Goal: Information Seeking & Learning: Learn about a topic

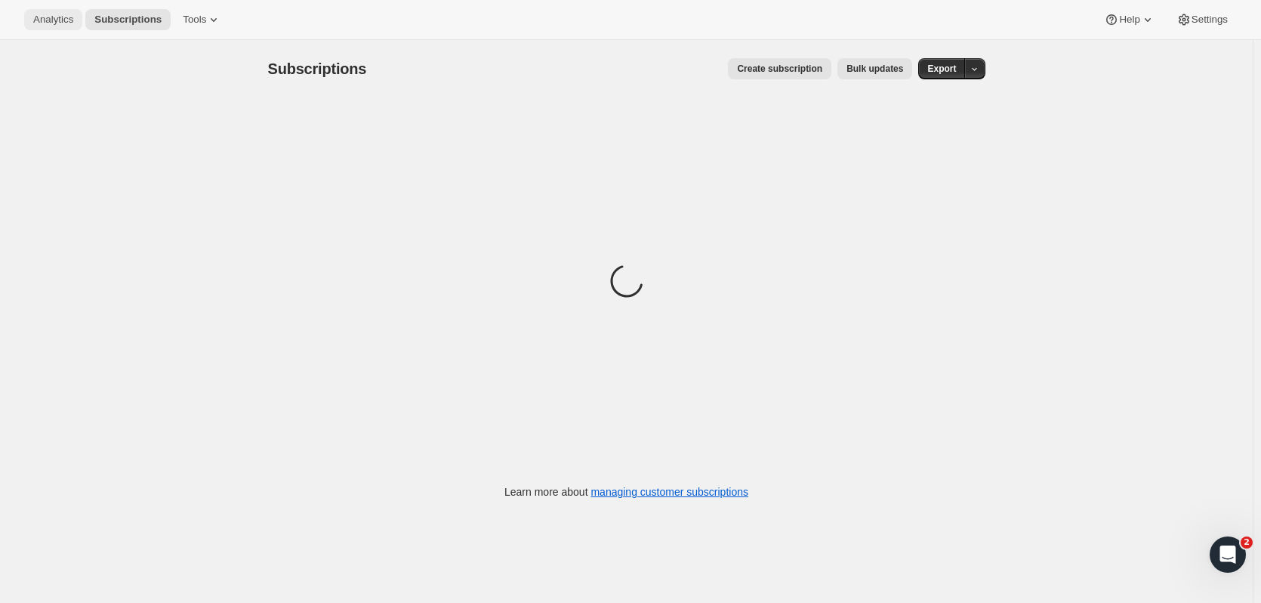
click at [69, 21] on span "Analytics" at bounding box center [53, 20] width 40 height 12
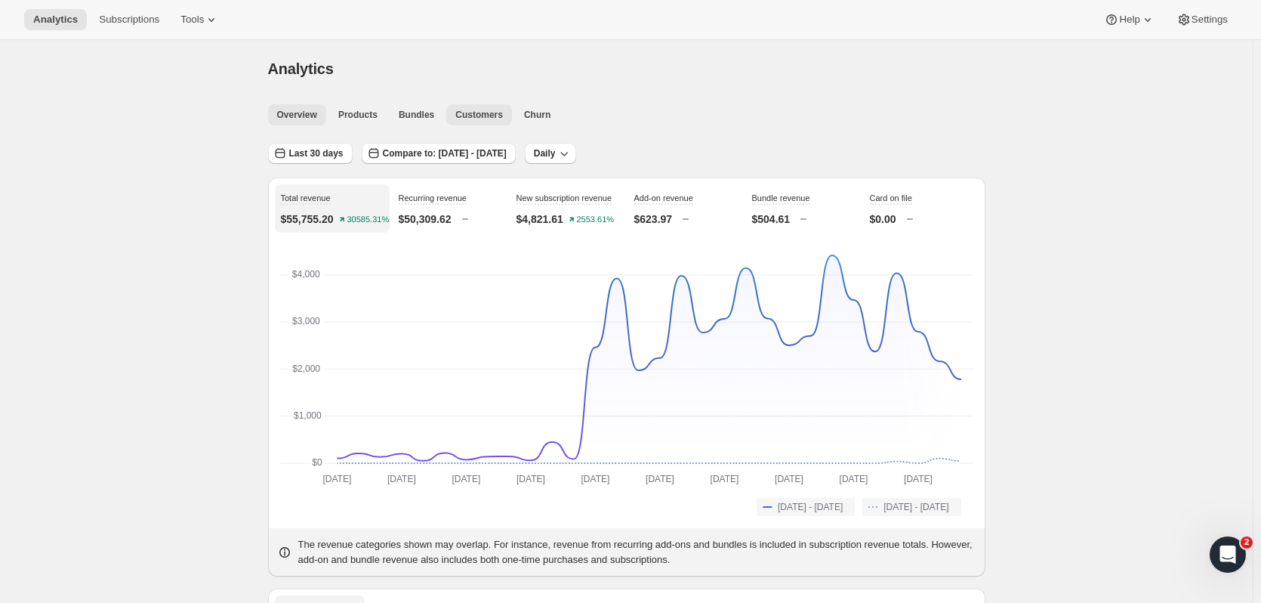
click at [471, 111] on span "Customers" at bounding box center [479, 115] width 48 height 12
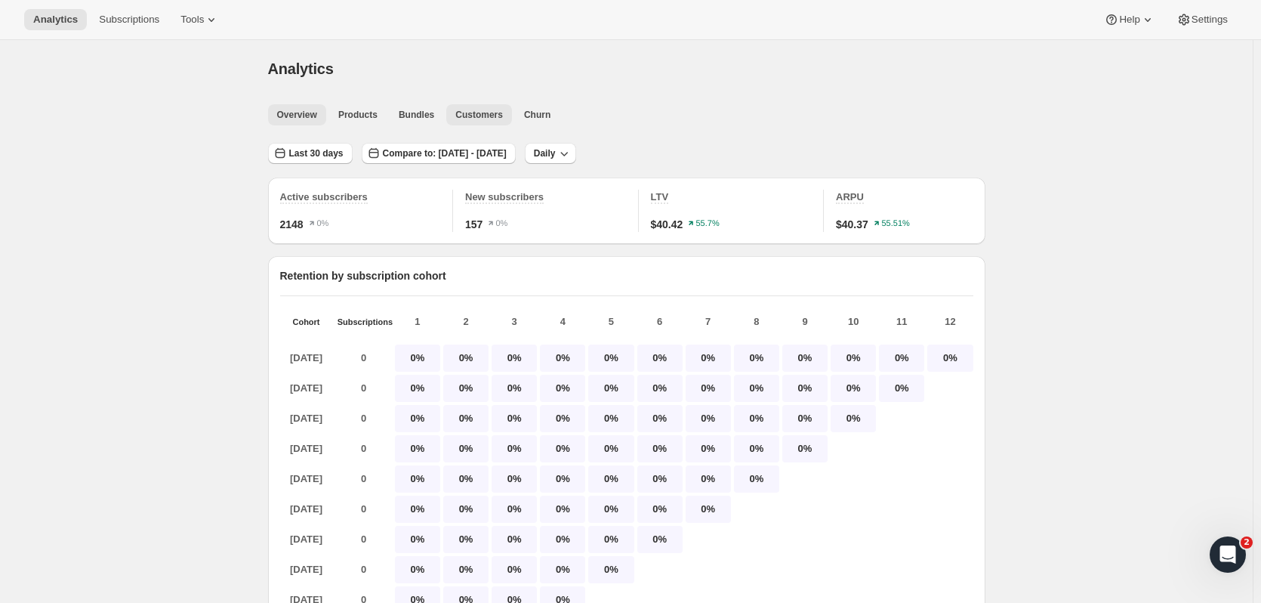
click at [288, 112] on span "Overview" at bounding box center [297, 115] width 40 height 12
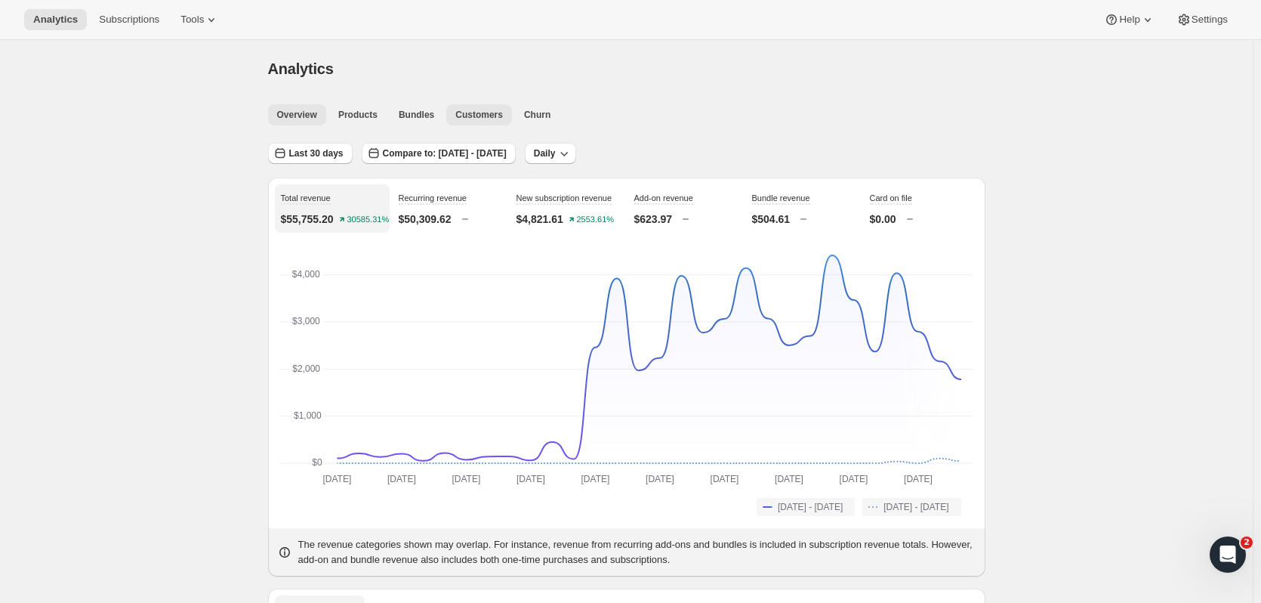
click at [468, 122] on button "Customers" at bounding box center [479, 114] width 66 height 21
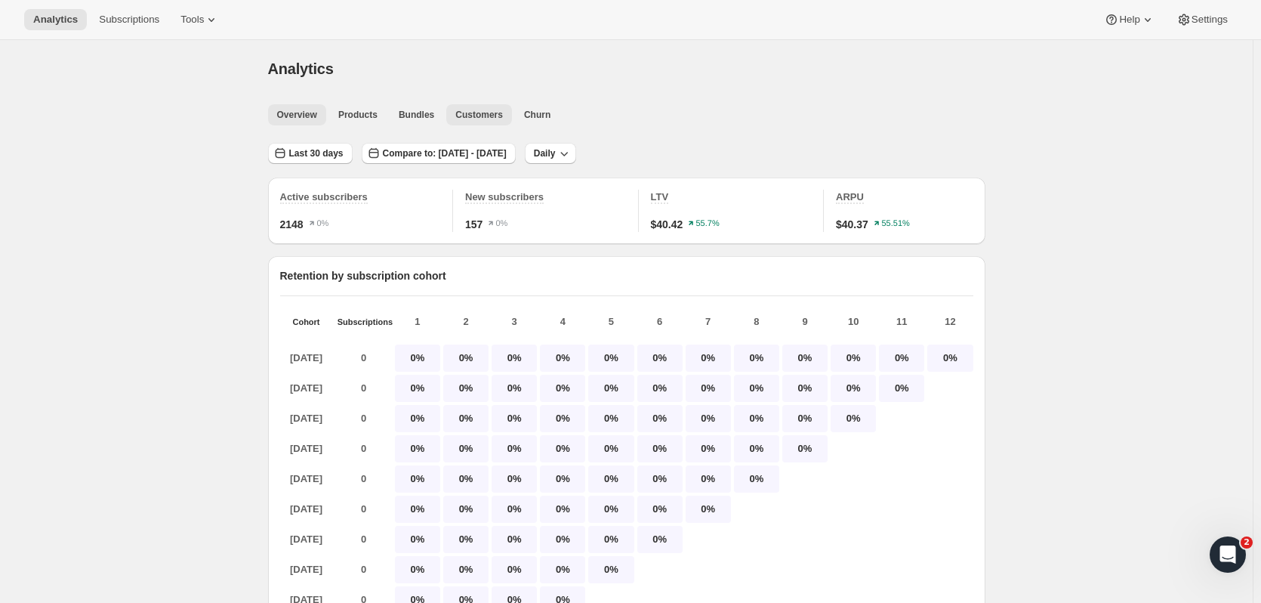
click at [302, 119] on span "Overview" at bounding box center [297, 115] width 40 height 12
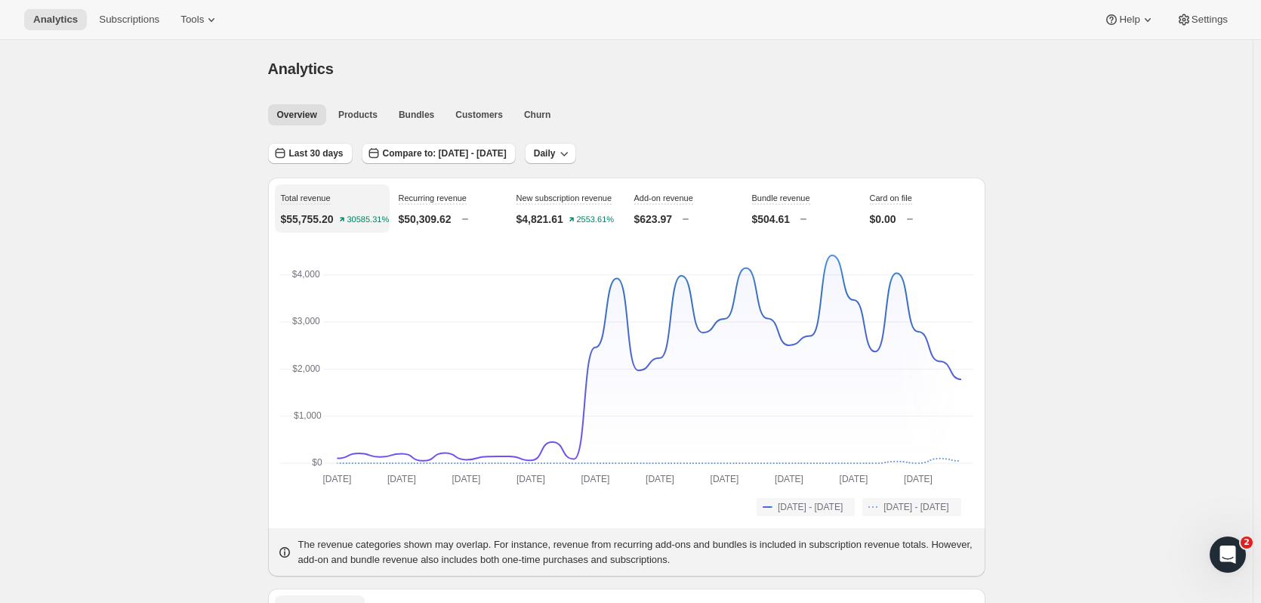
drag, startPoint x: 229, startPoint y: 161, endPoint x: 153, endPoint y: 131, distance: 81.3
click at [506, 159] on button "Compare to: [DATE] - [DATE]" at bounding box center [439, 153] width 154 height 21
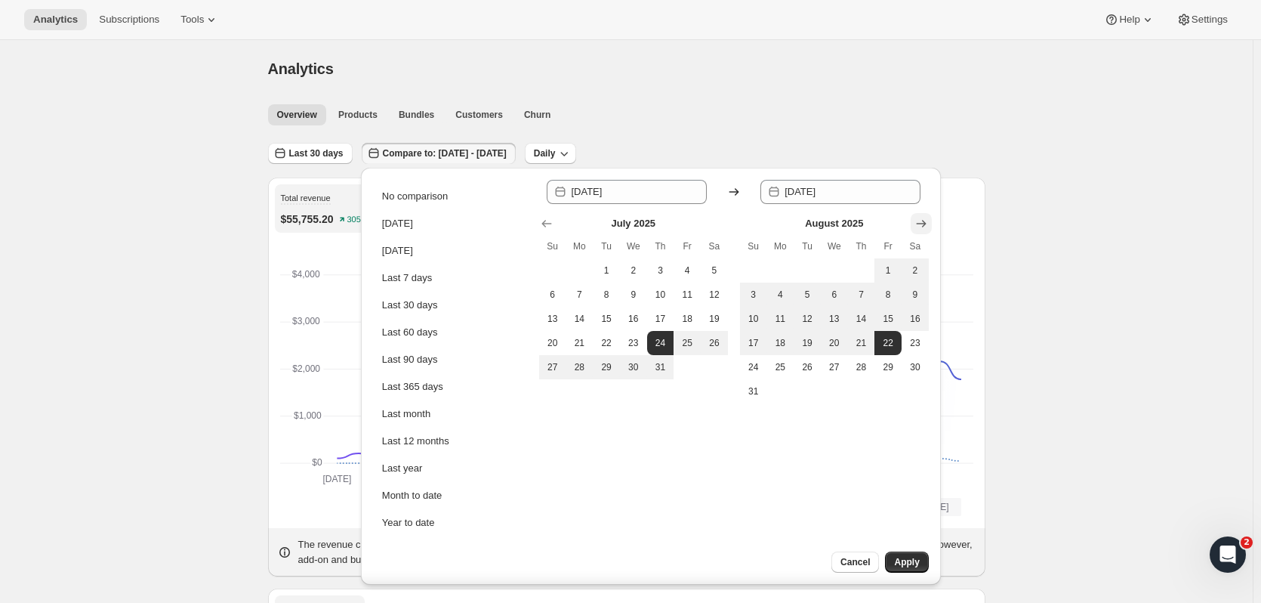
click at [921, 214] on button "Show next month, September 2025" at bounding box center [921, 223] width 21 height 21
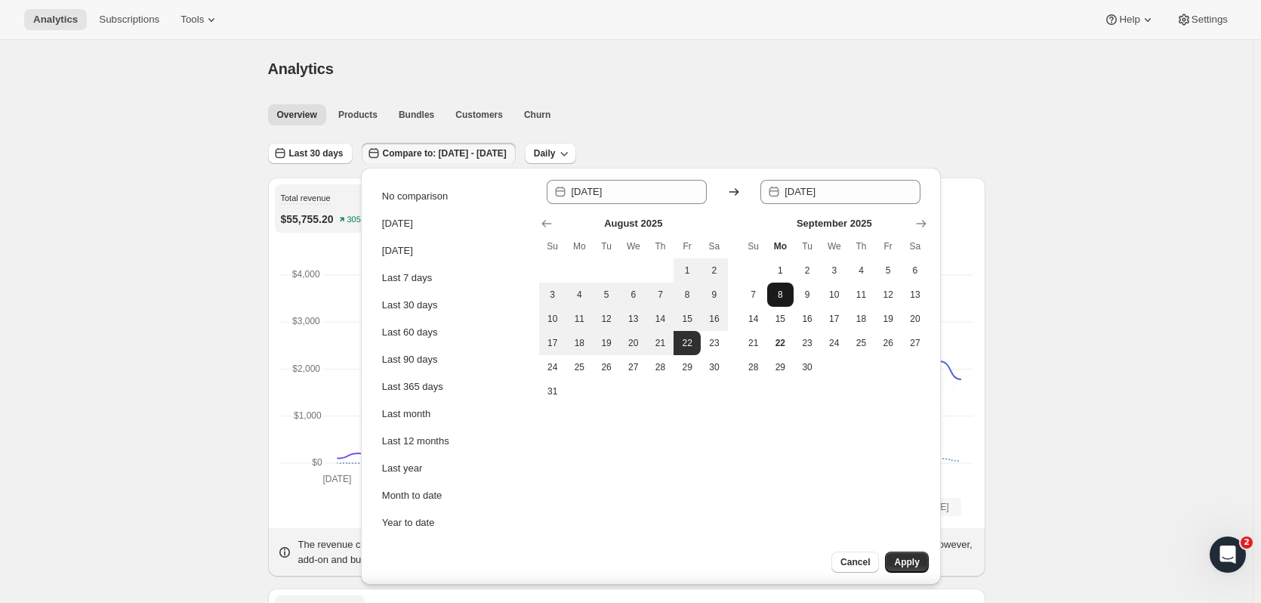
click at [779, 302] on button "8" at bounding box center [780, 294] width 27 height 24
type input "[DATE]"
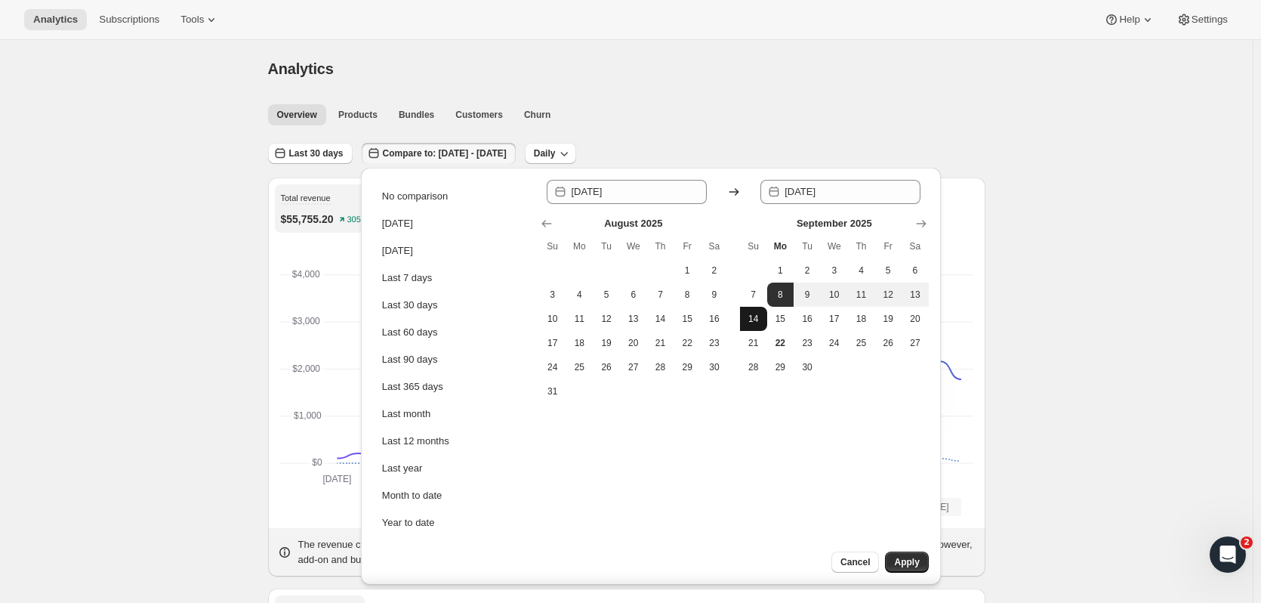
click at [757, 320] on span "14" at bounding box center [753, 319] width 15 height 12
type input "[DATE]"
click at [910, 565] on span "Apply" at bounding box center [906, 562] width 25 height 12
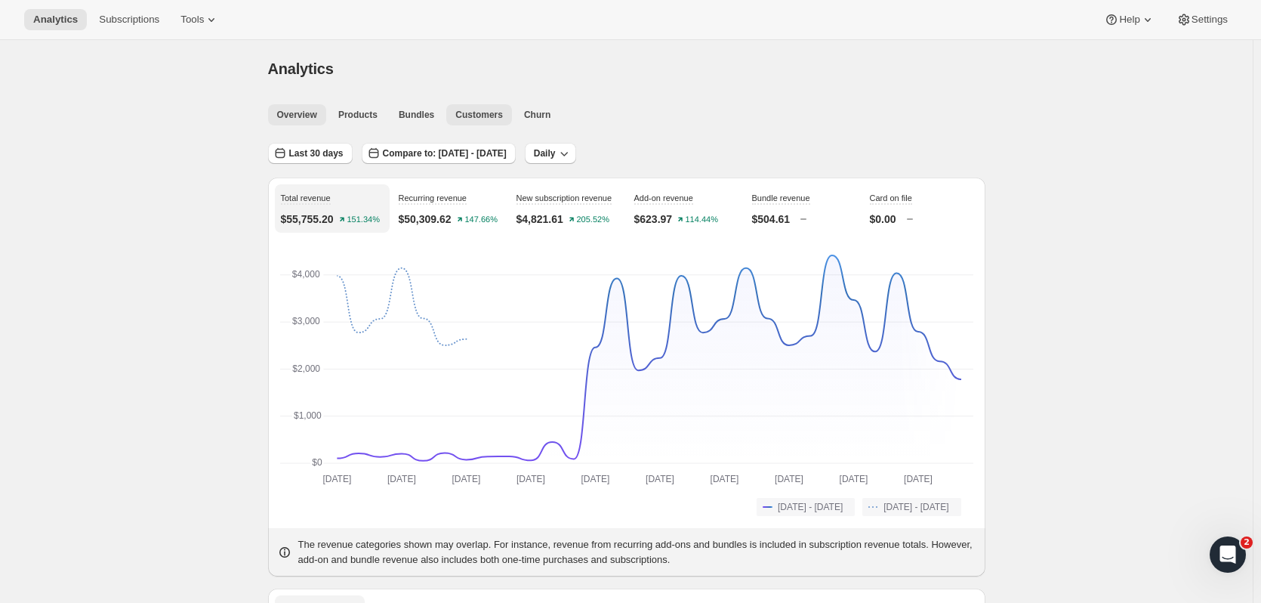
click at [470, 118] on span "Customers" at bounding box center [479, 115] width 48 height 12
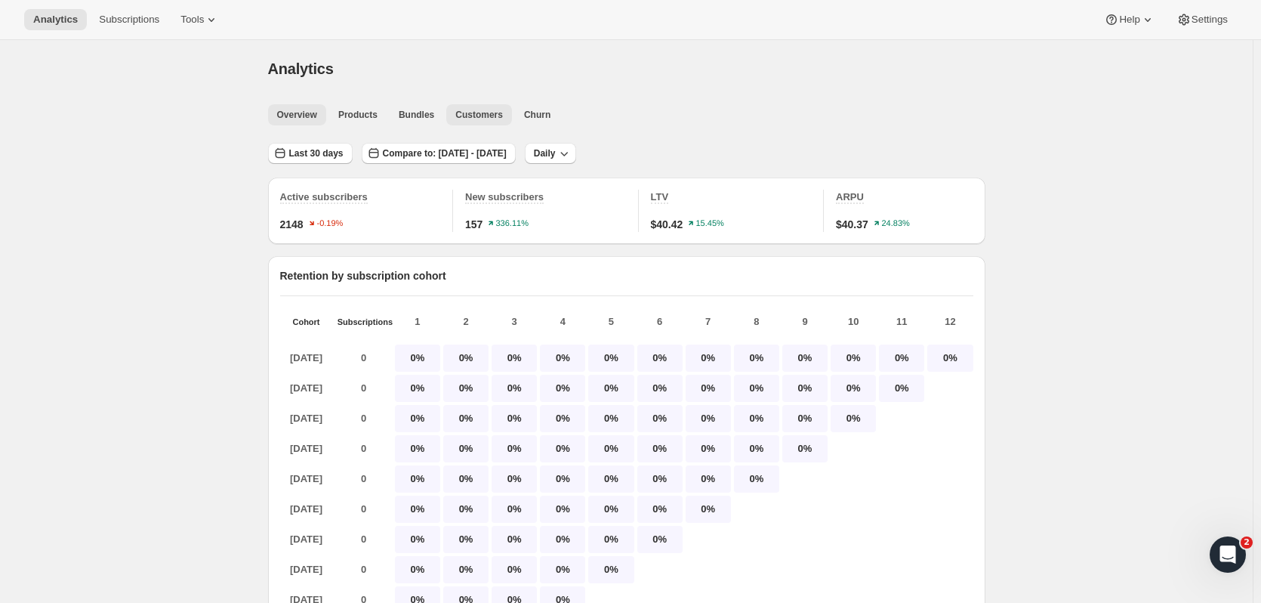
click at [291, 113] on span "Overview" at bounding box center [297, 115] width 40 height 12
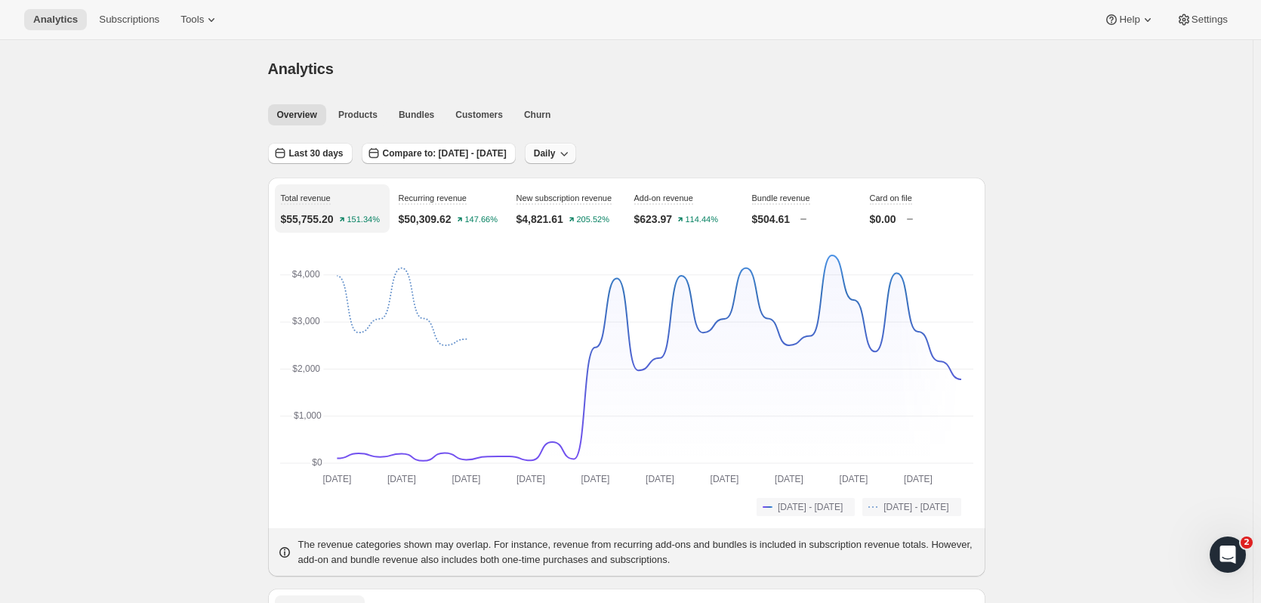
click at [572, 146] on icon "button" at bounding box center [564, 153] width 15 height 15
click at [464, 112] on span "Customers" at bounding box center [479, 115] width 48 height 12
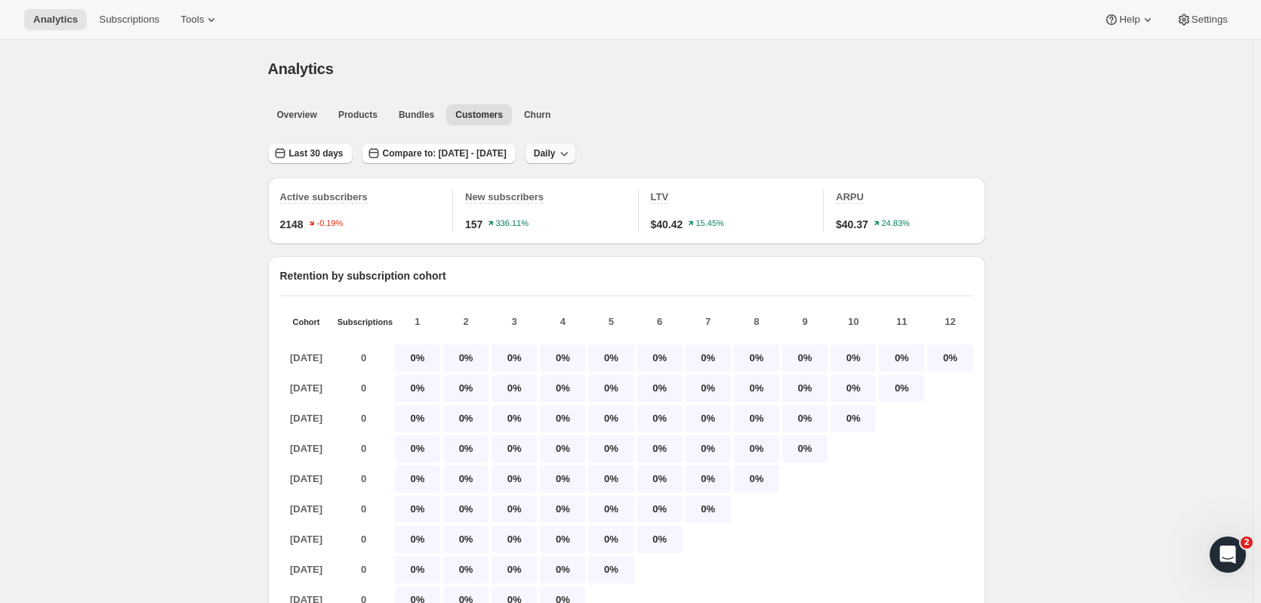
click at [572, 147] on icon "button" at bounding box center [564, 153] width 15 height 15
click at [584, 233] on span "Monthly" at bounding box center [590, 235] width 35 height 11
click at [151, 11] on button "Subscriptions" at bounding box center [129, 19] width 79 height 21
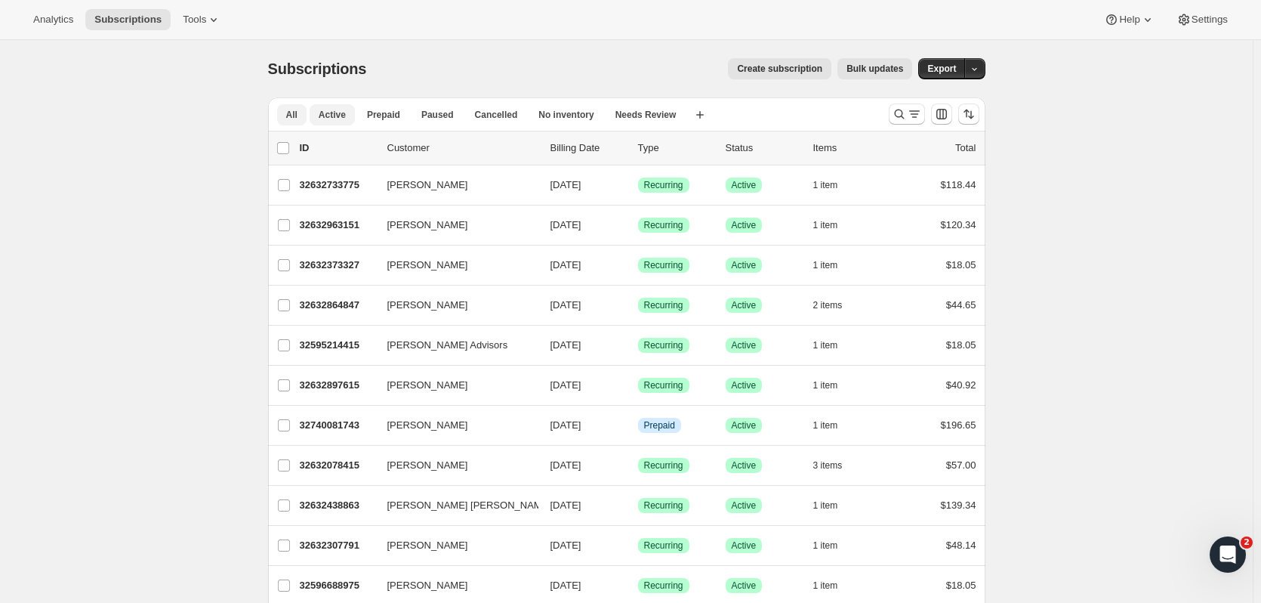
click at [326, 111] on span "Active" at bounding box center [332, 115] width 27 height 12
click at [483, 116] on span "Cancelled" at bounding box center [496, 115] width 43 height 12
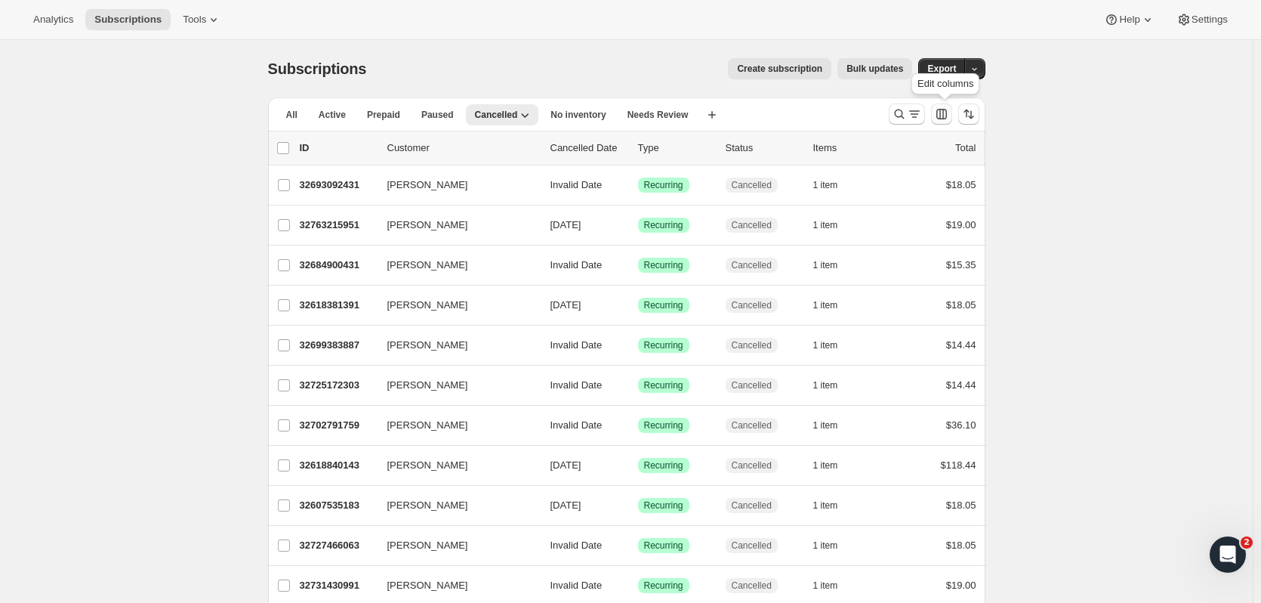
click at [946, 116] on icon "Customize table column order and visibility" at bounding box center [941, 114] width 11 height 11
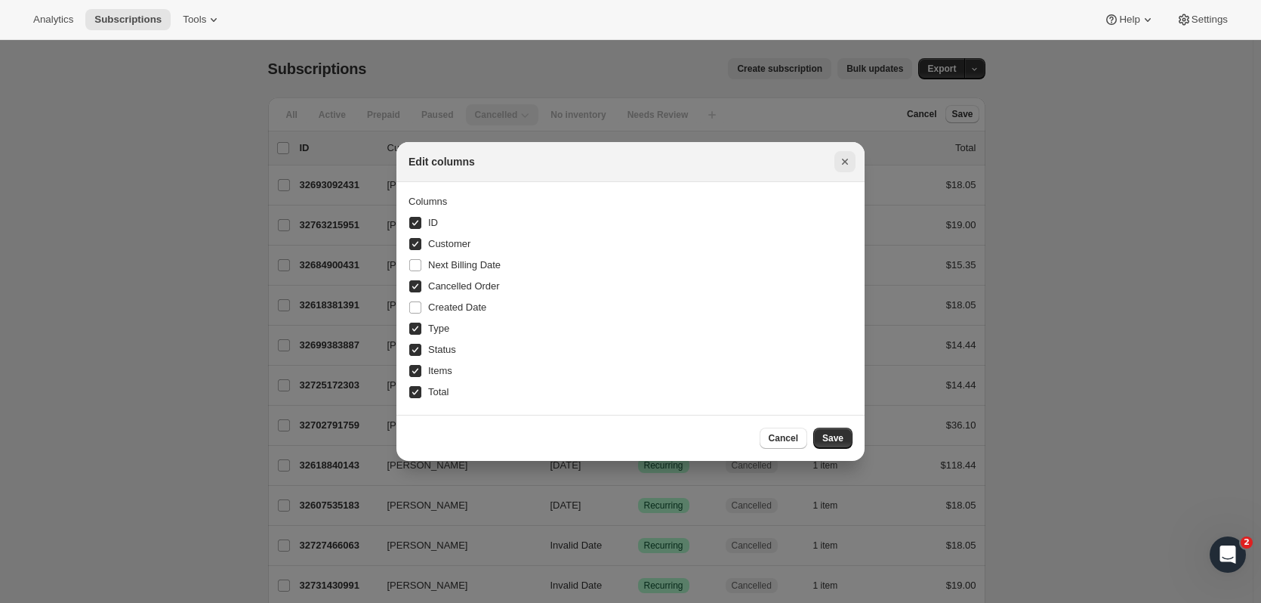
click at [839, 163] on icon "Close" at bounding box center [844, 161] width 15 height 15
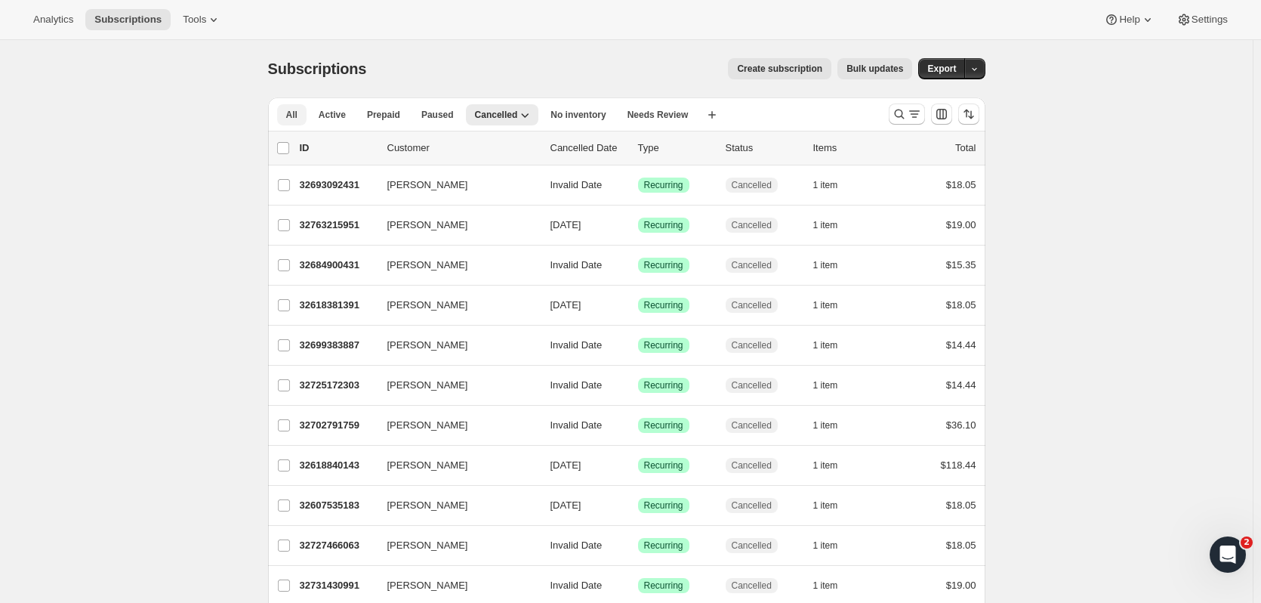
click at [288, 117] on button "All" at bounding box center [291, 114] width 29 height 21
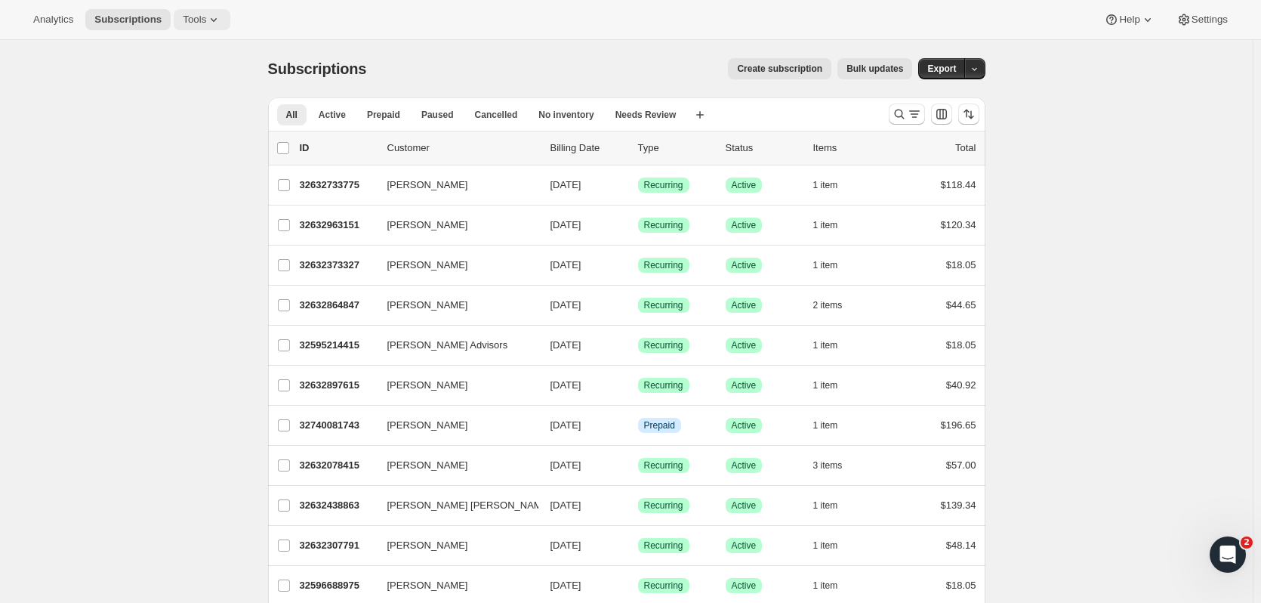
click at [187, 17] on span "Tools" at bounding box center [194, 20] width 23 height 12
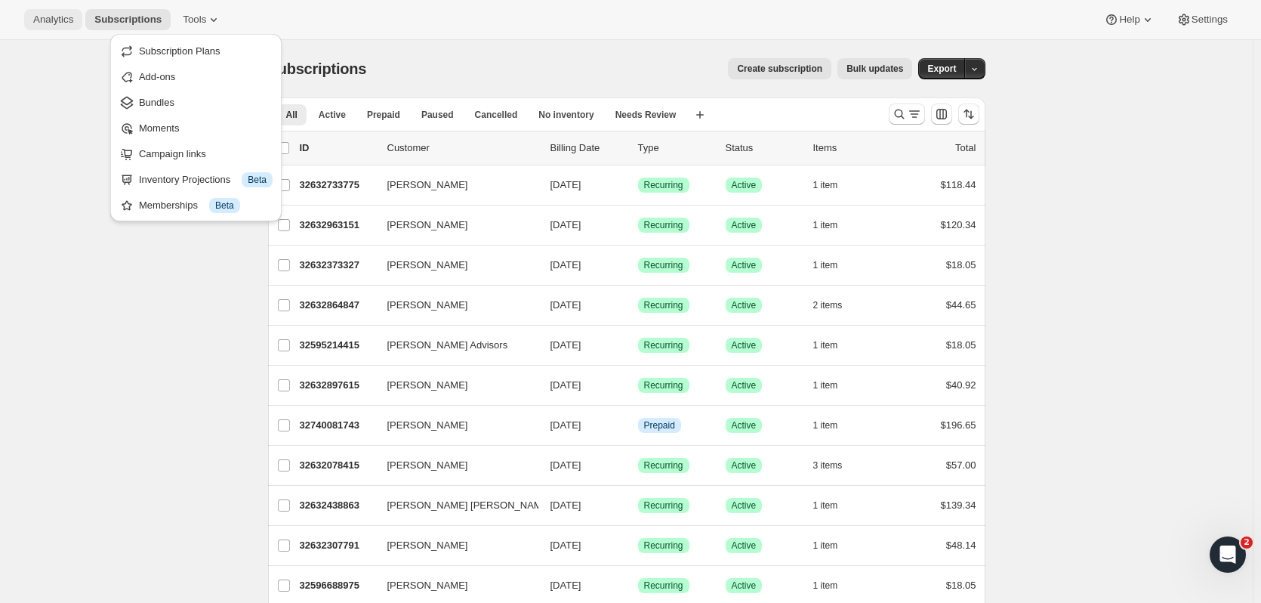
click at [60, 23] on span "Analytics" at bounding box center [53, 20] width 40 height 12
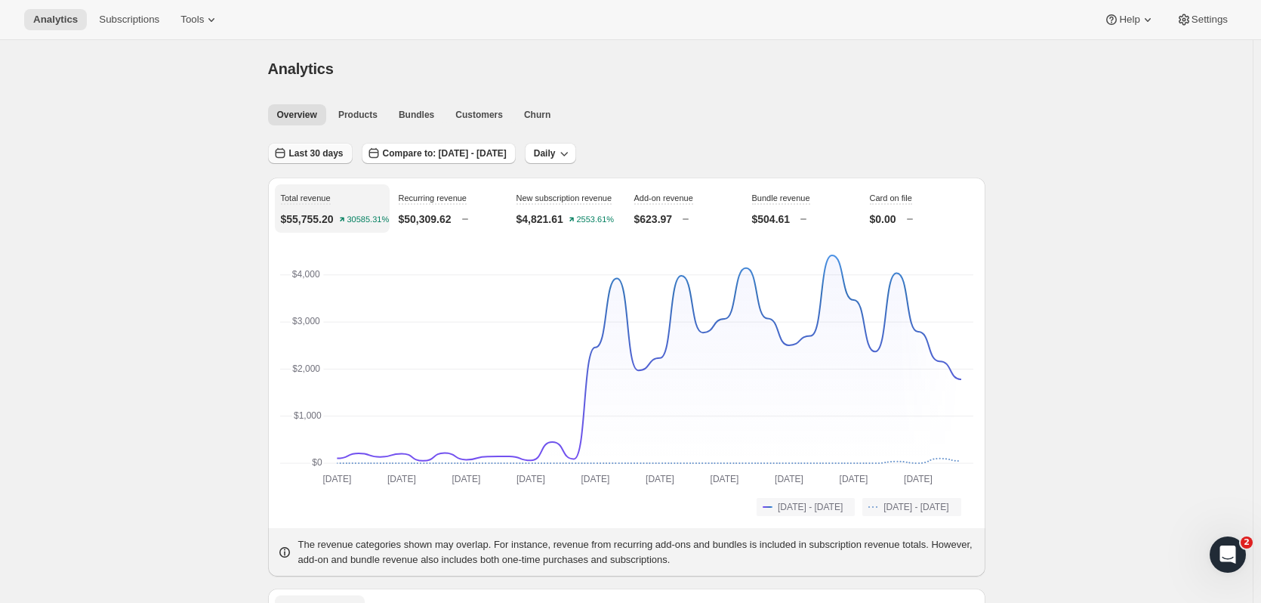
click at [303, 156] on span "Last 30 days" at bounding box center [316, 153] width 54 height 12
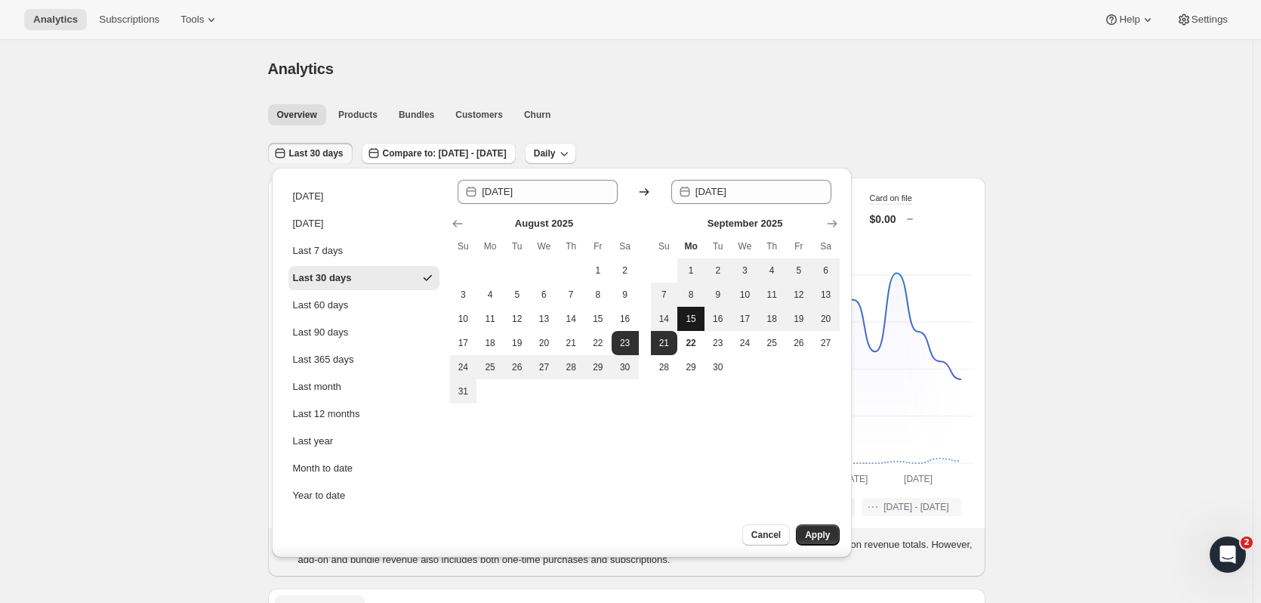
click at [690, 317] on span "15" at bounding box center [690, 319] width 15 height 12
type input "[DATE]"
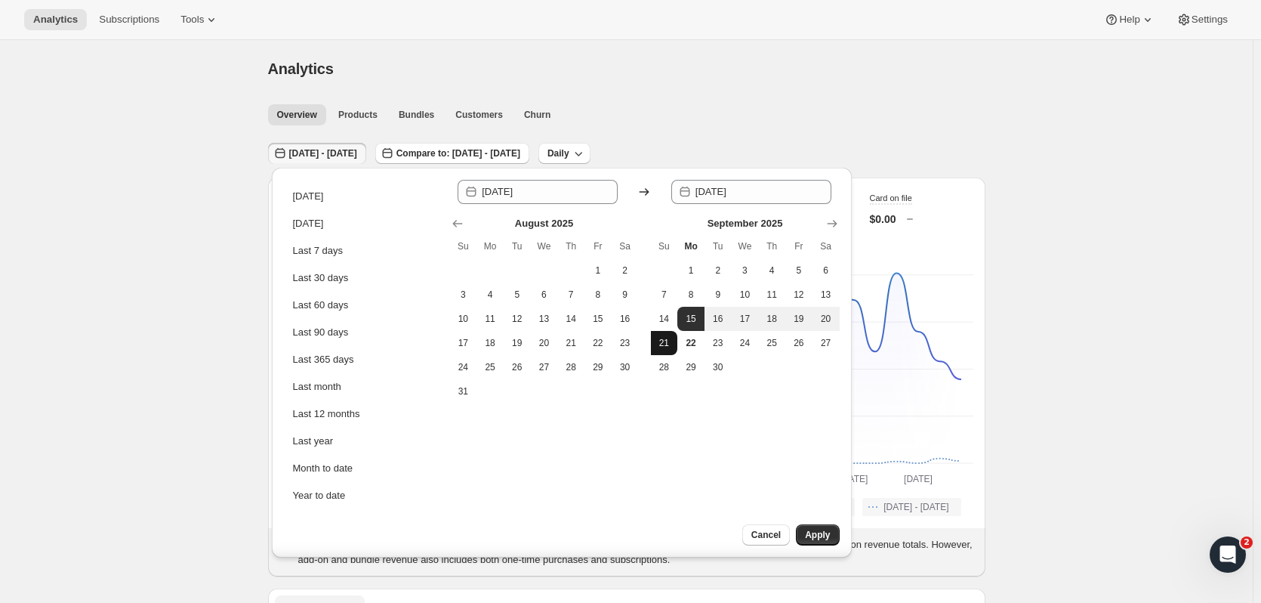
click at [671, 344] on span "21" at bounding box center [664, 343] width 15 height 12
type input "[DATE]"
click at [812, 536] on span "Apply" at bounding box center [817, 535] width 25 height 12
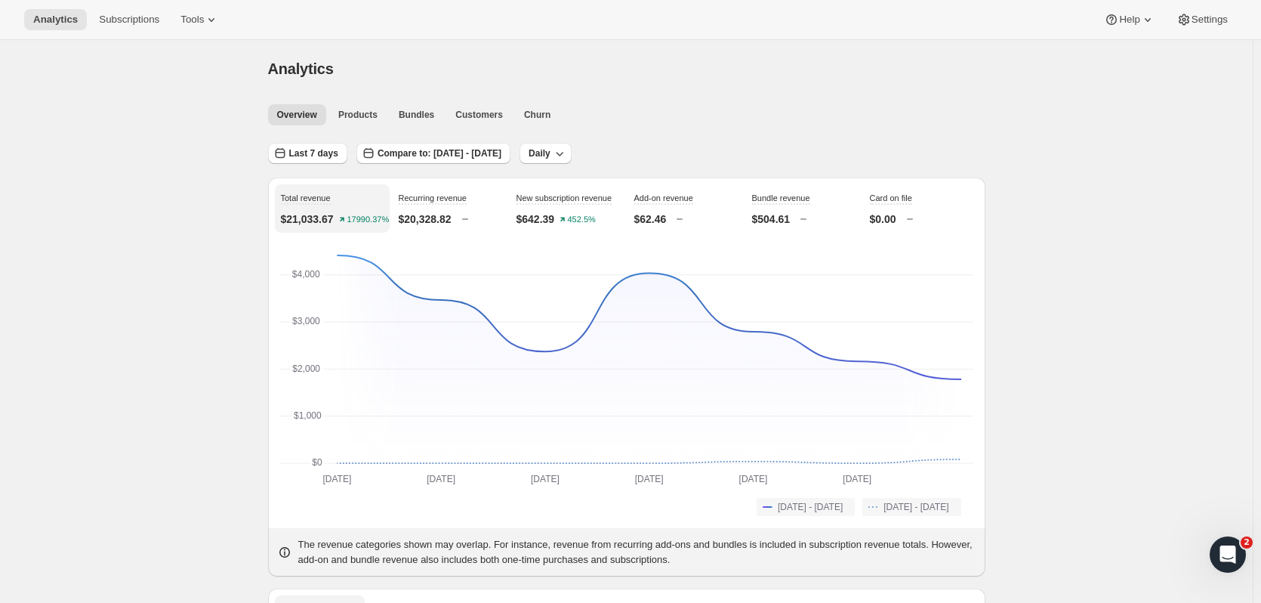
drag, startPoint x: 140, startPoint y: 149, endPoint x: 130, endPoint y: 152, distance: 10.3
drag, startPoint x: 848, startPoint y: 94, endPoint x: 706, endPoint y: 88, distance: 142.1
click at [706, 88] on div "Analytics. This page is ready Analytics" at bounding box center [626, 68] width 717 height 57
click at [473, 118] on span "Customers" at bounding box center [479, 115] width 48 height 12
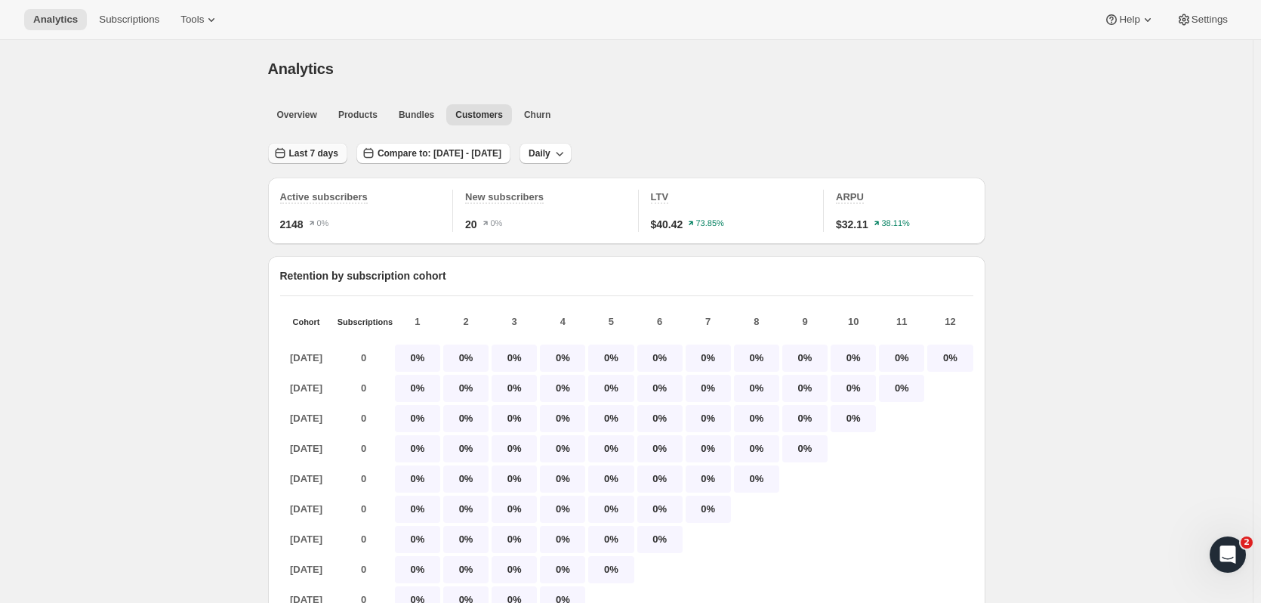
click at [328, 158] on span "Last 7 days" at bounding box center [313, 153] width 49 height 12
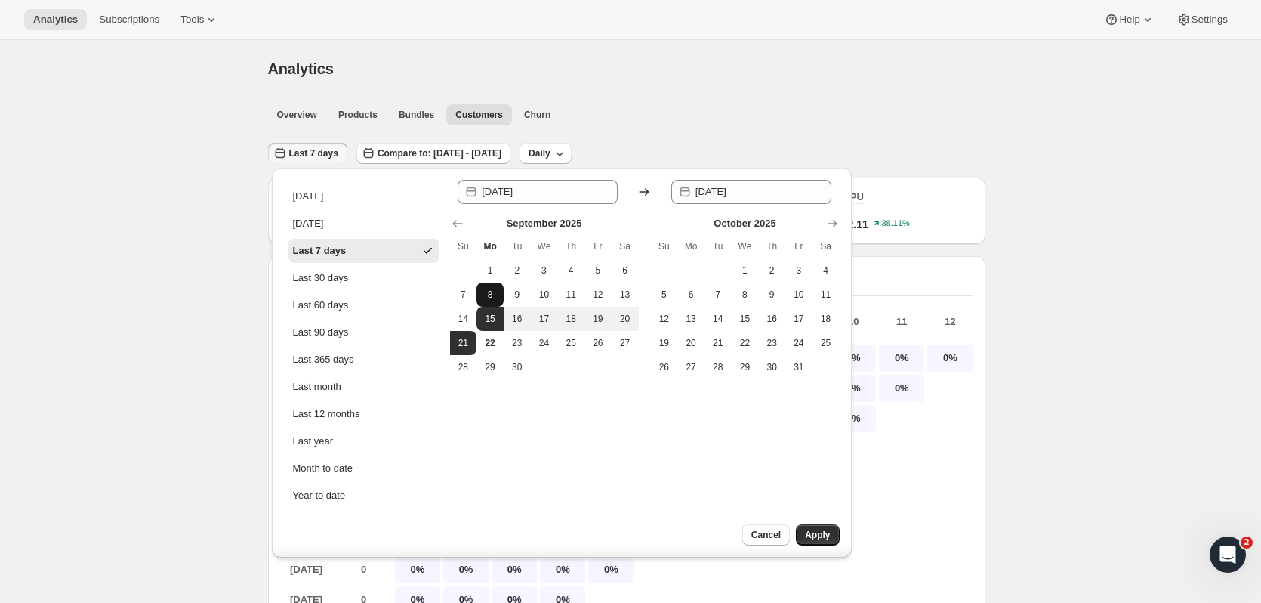
click at [495, 298] on span "8" at bounding box center [490, 294] width 15 height 12
type input "[DATE]"
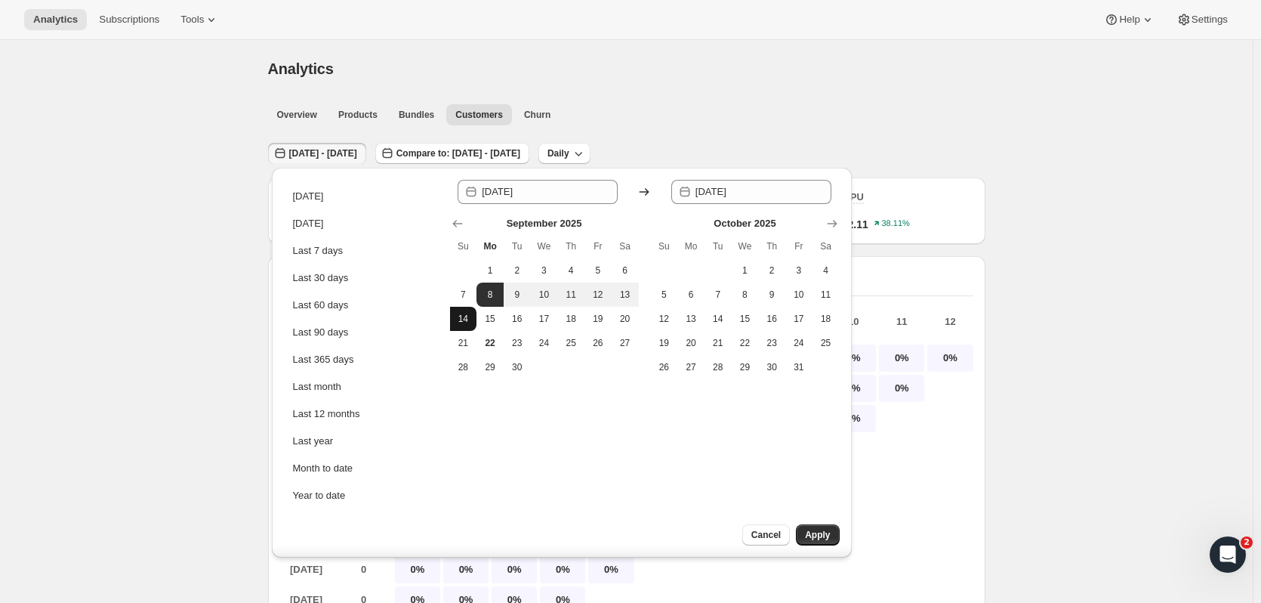
click at [474, 316] on button "14" at bounding box center [463, 319] width 27 height 24
type input "[DATE]"
click at [813, 537] on span "Apply" at bounding box center [817, 535] width 25 height 12
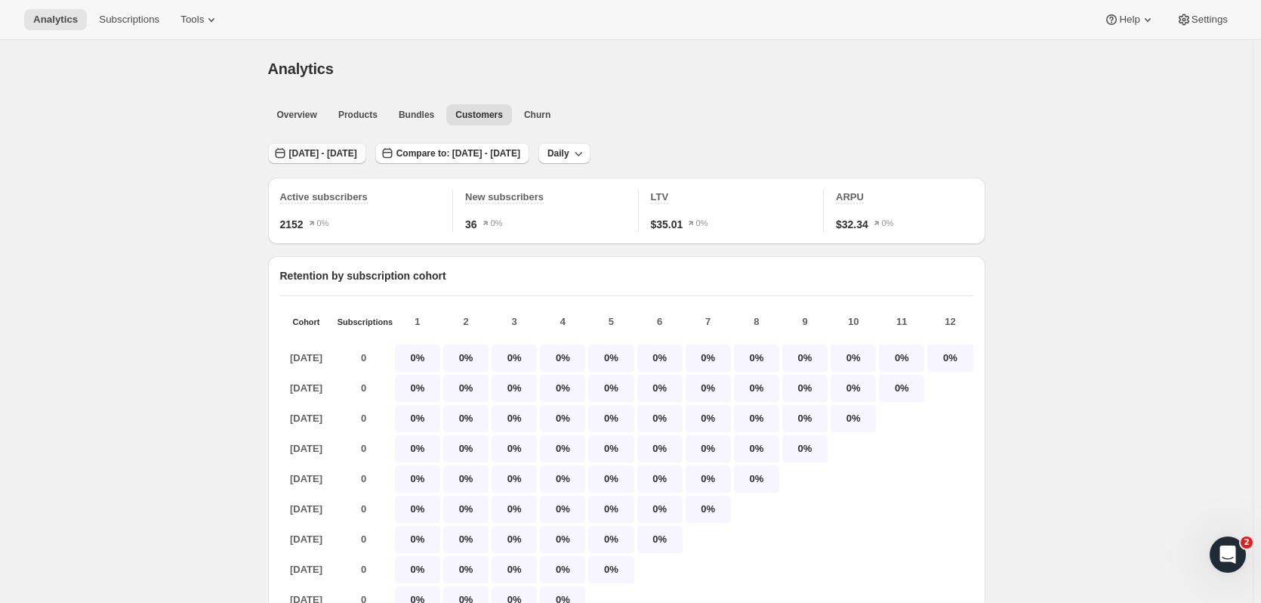
click at [307, 147] on button "[DATE] - [DATE]" at bounding box center [317, 153] width 98 height 21
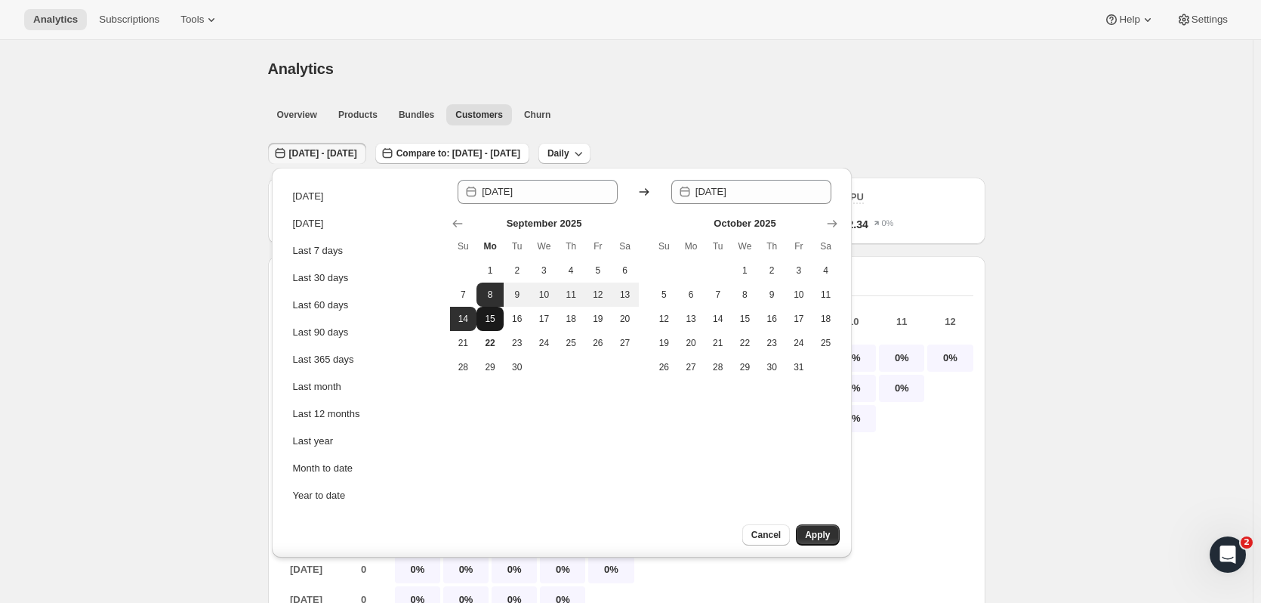
click at [493, 315] on span "15" at bounding box center [490, 319] width 15 height 12
type input "[DATE]"
click at [467, 340] on span "21" at bounding box center [463, 343] width 15 height 12
type input "[DATE]"
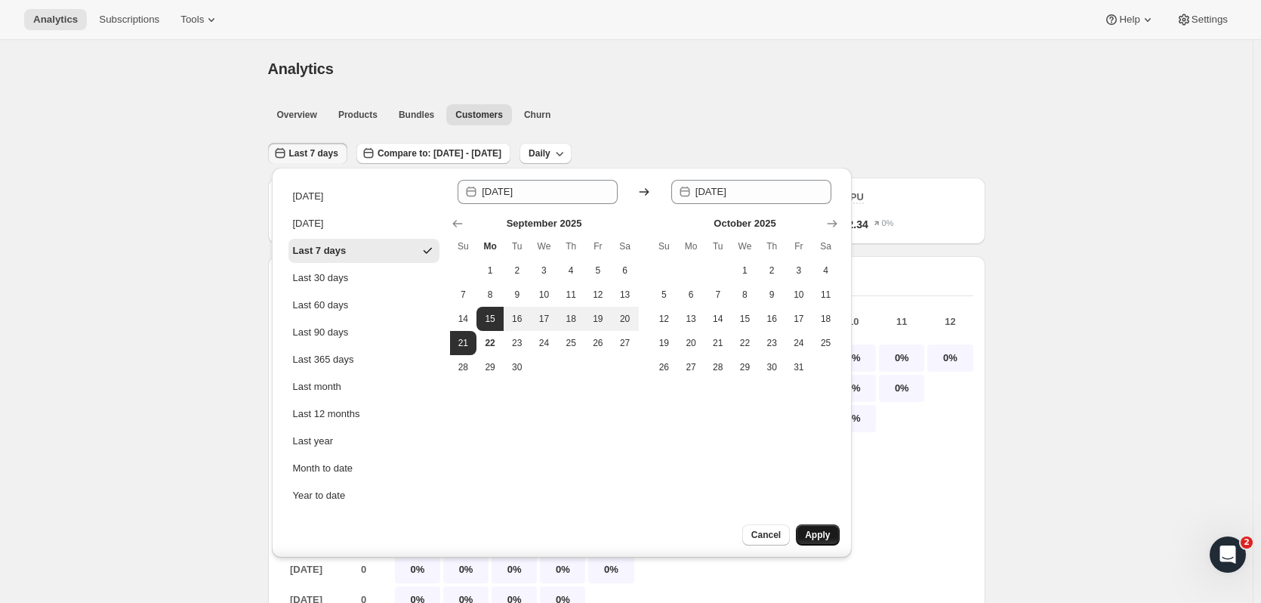
click at [826, 534] on span "Apply" at bounding box center [817, 535] width 25 height 12
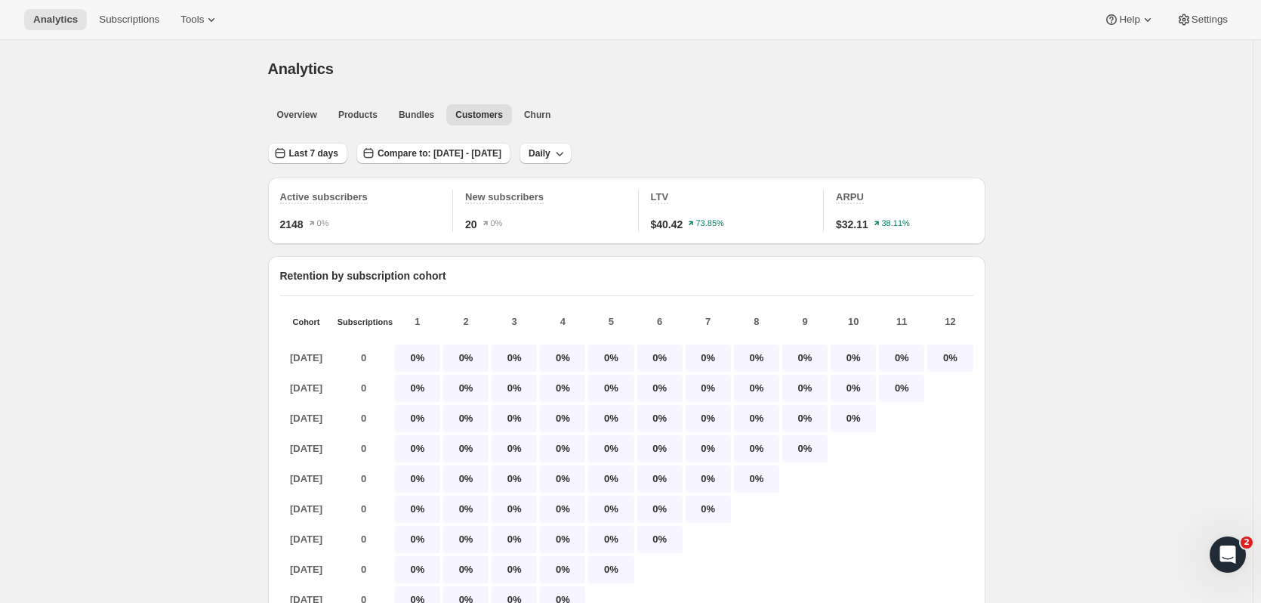
click at [314, 157] on span "Last 7 days" at bounding box center [313, 153] width 49 height 12
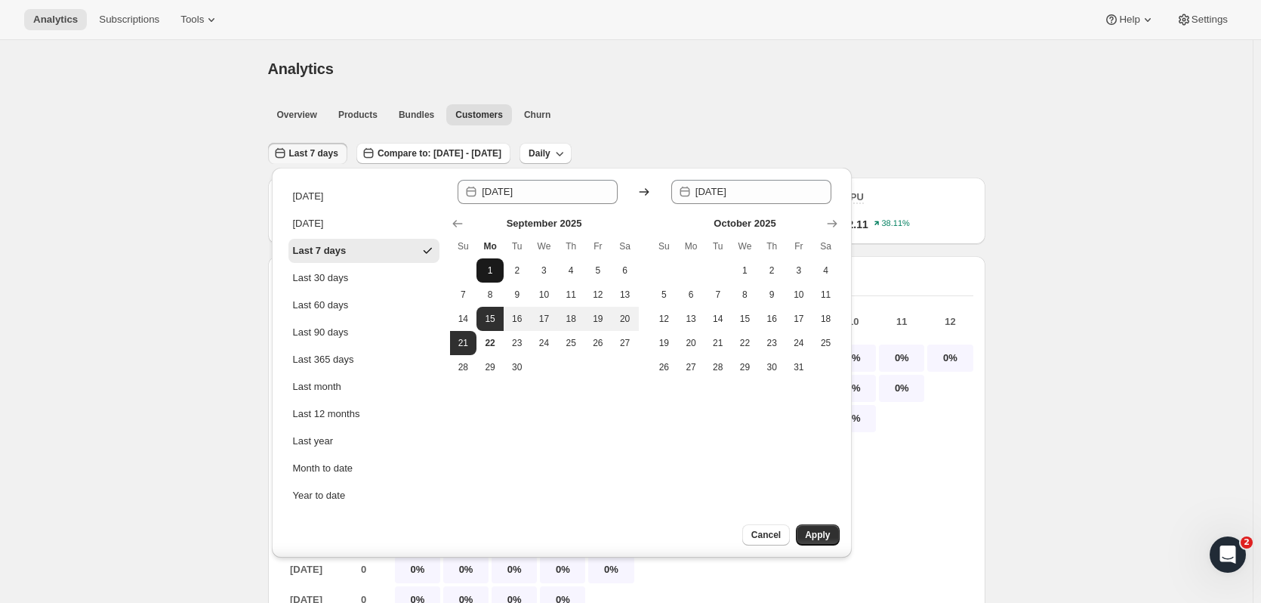
click at [495, 267] on span "1" at bounding box center [490, 270] width 15 height 12
type input "[DATE]"
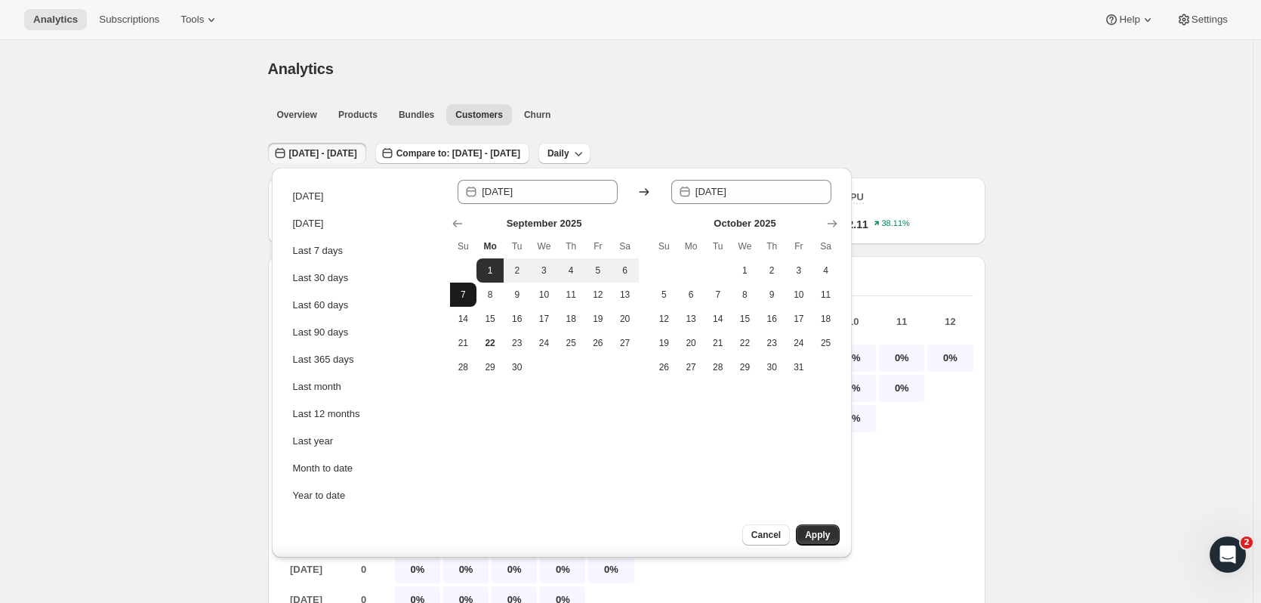
click at [471, 291] on button "7" at bounding box center [463, 294] width 27 height 24
type input "[DATE]"
click at [827, 535] on span "Apply" at bounding box center [817, 535] width 25 height 12
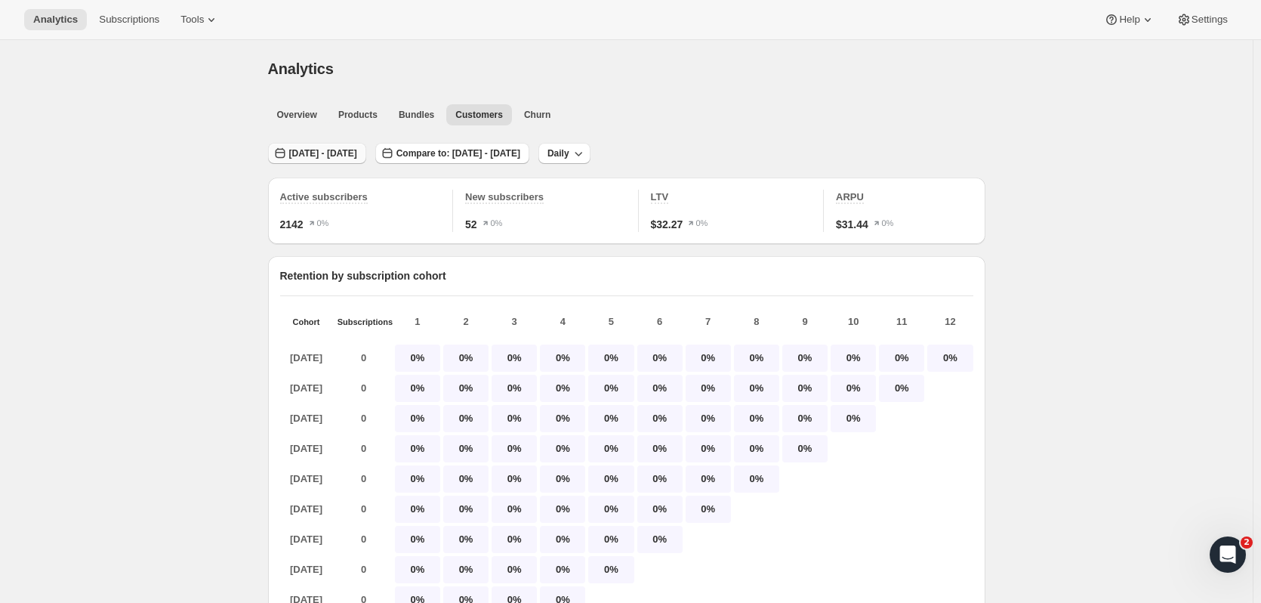
click at [357, 154] on span "[DATE] - [DATE]" at bounding box center [323, 153] width 68 height 12
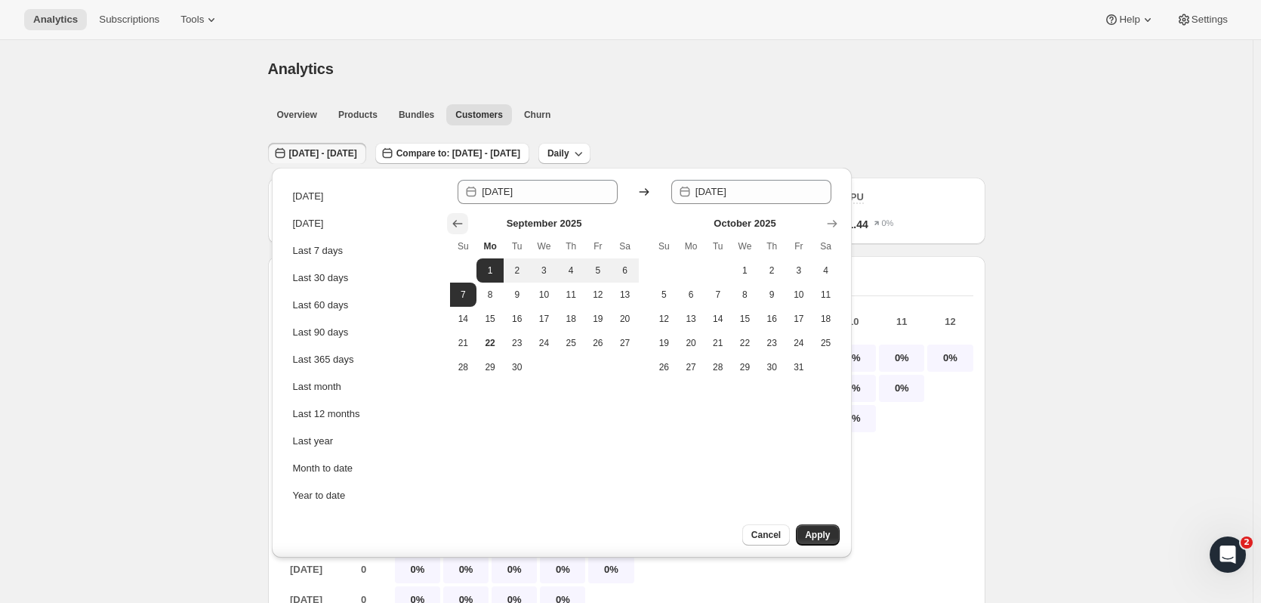
click at [461, 227] on icon "Show previous month, August 2025" at bounding box center [457, 223] width 15 height 15
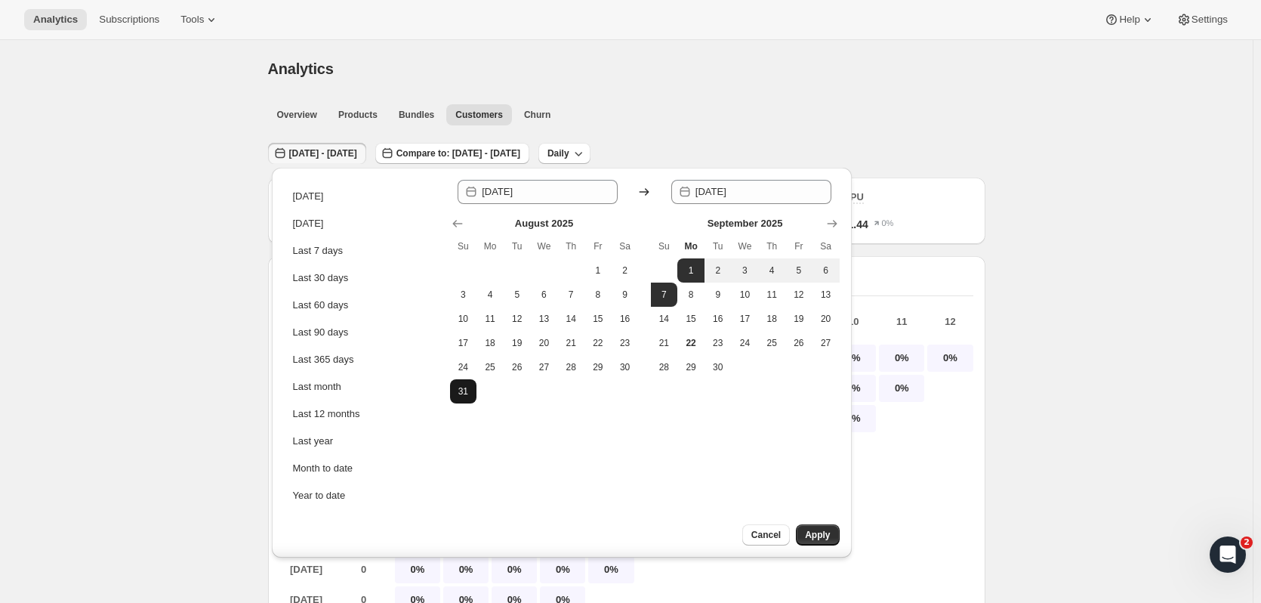
drag, startPoint x: 490, startPoint y: 364, endPoint x: 458, endPoint y: 393, distance: 43.3
click at [486, 368] on span "25" at bounding box center [490, 367] width 15 height 12
type input "[DATE]"
click at [453, 400] on button "31" at bounding box center [463, 391] width 27 height 24
type input "[DATE]"
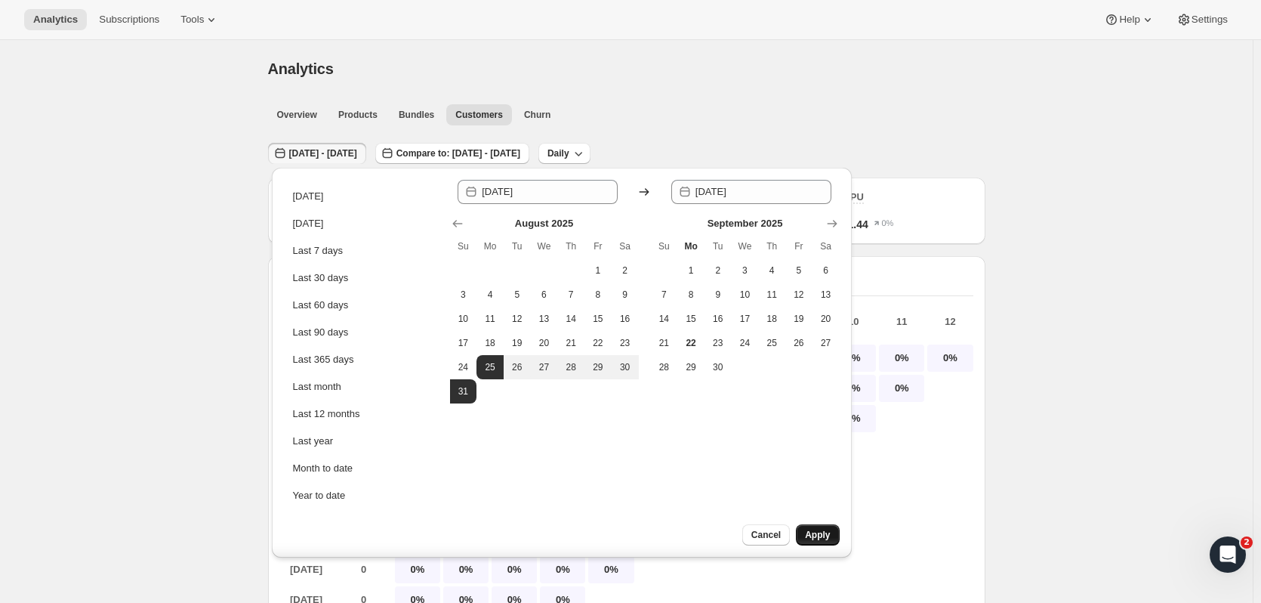
click at [819, 534] on span "Apply" at bounding box center [817, 535] width 25 height 12
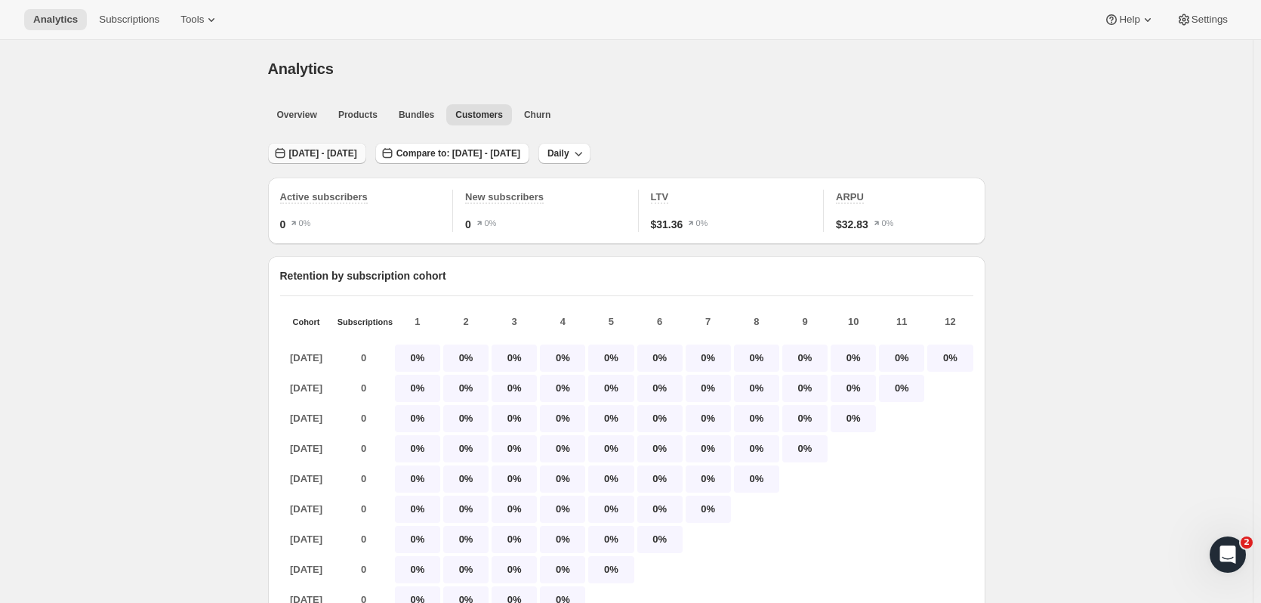
click at [357, 151] on span "[DATE] - [DATE]" at bounding box center [323, 153] width 68 height 12
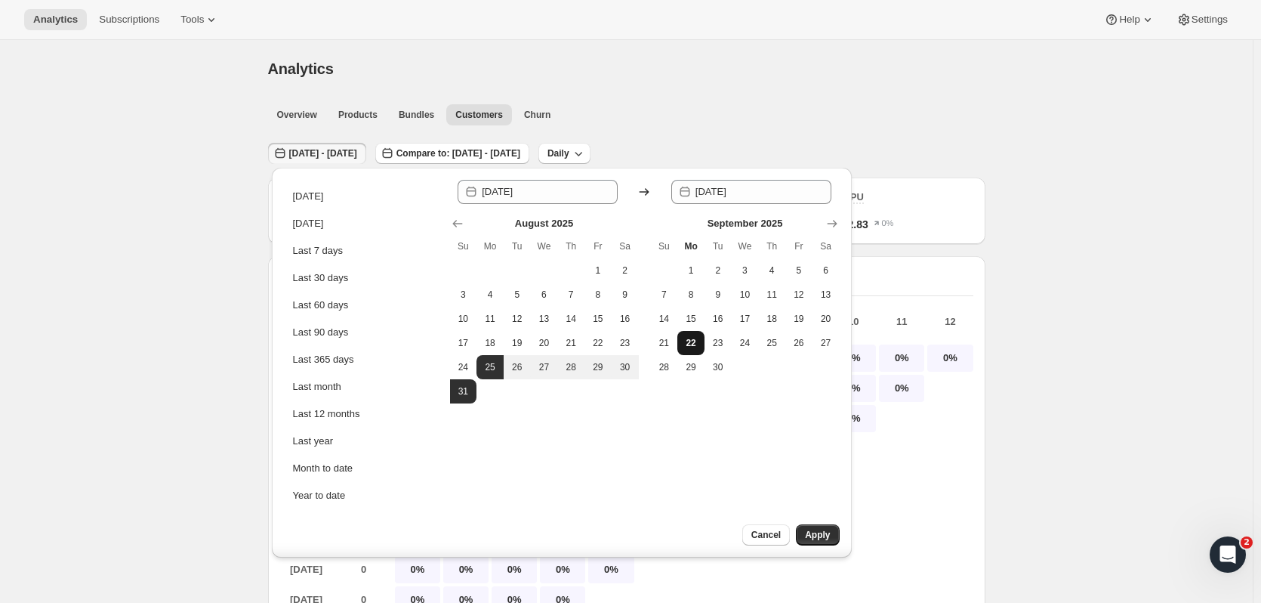
click at [692, 342] on span "22" at bounding box center [690, 343] width 15 height 12
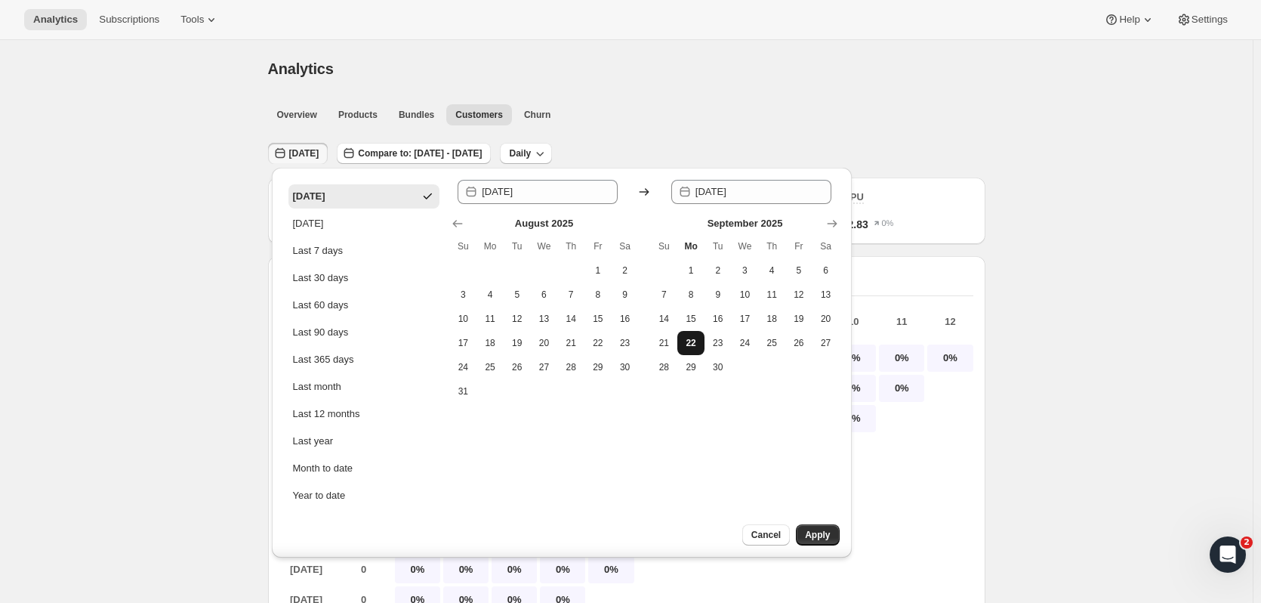
type input "[DATE]"
click at [671, 365] on span "28" at bounding box center [664, 367] width 15 height 12
type input "[DATE]"
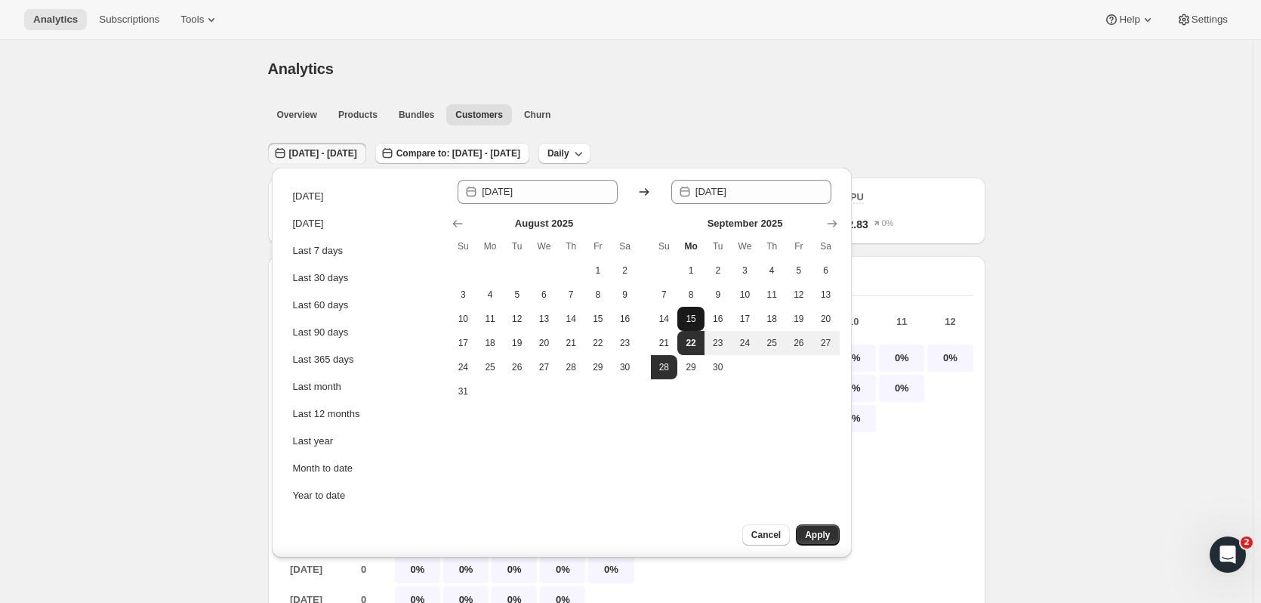
click at [698, 320] on button "15" at bounding box center [690, 319] width 27 height 24
type input "[DATE]"
click at [663, 344] on span "21" at bounding box center [664, 343] width 15 height 12
type input "[DATE]"
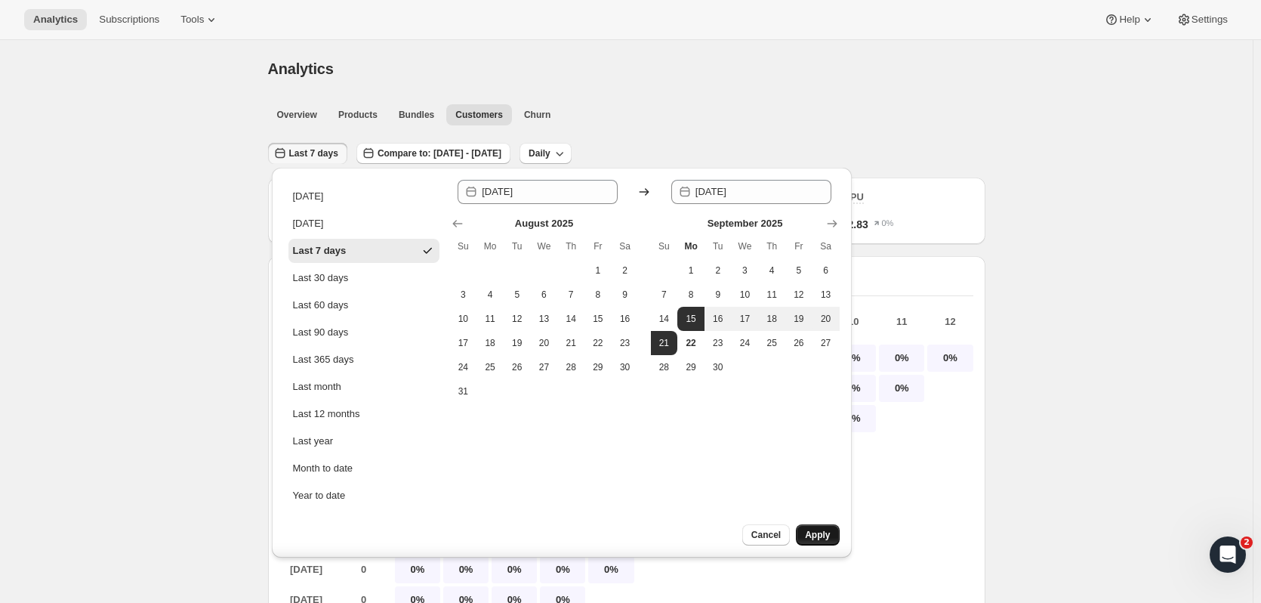
click at [821, 529] on button "Apply" at bounding box center [817, 534] width 43 height 21
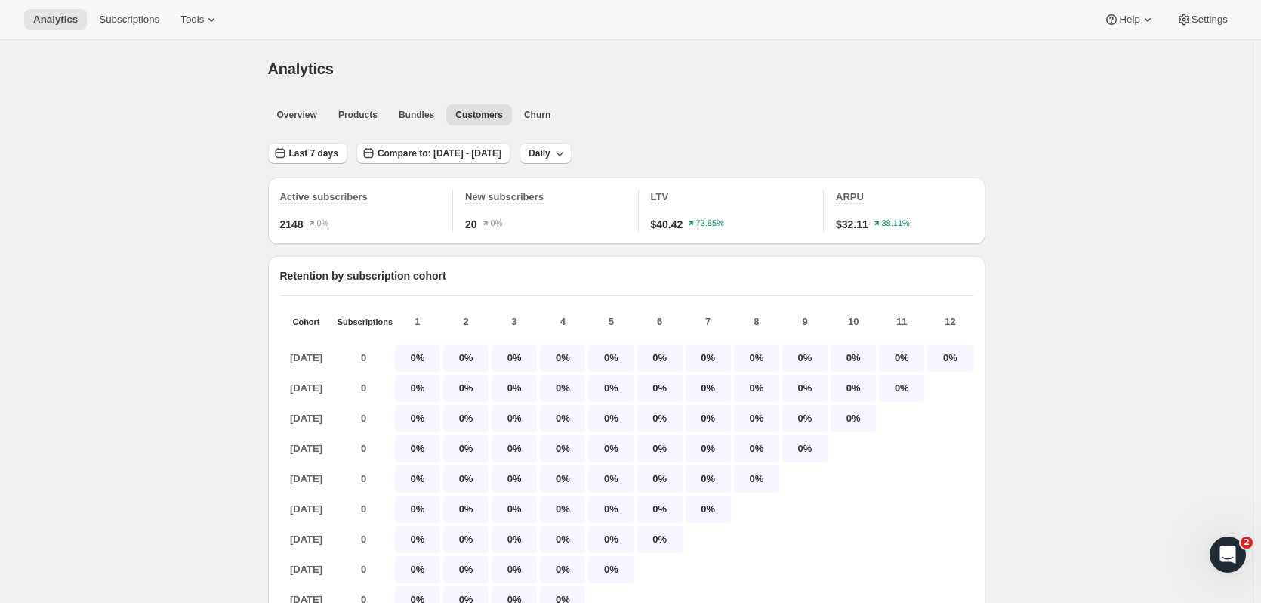
drag, startPoint x: 1102, startPoint y: 218, endPoint x: 1119, endPoint y: 266, distance: 50.6
drag, startPoint x: 133, startPoint y: 229, endPoint x: 111, endPoint y: 184, distance: 49.6
click at [308, 113] on span "Overview" at bounding box center [297, 115] width 40 height 12
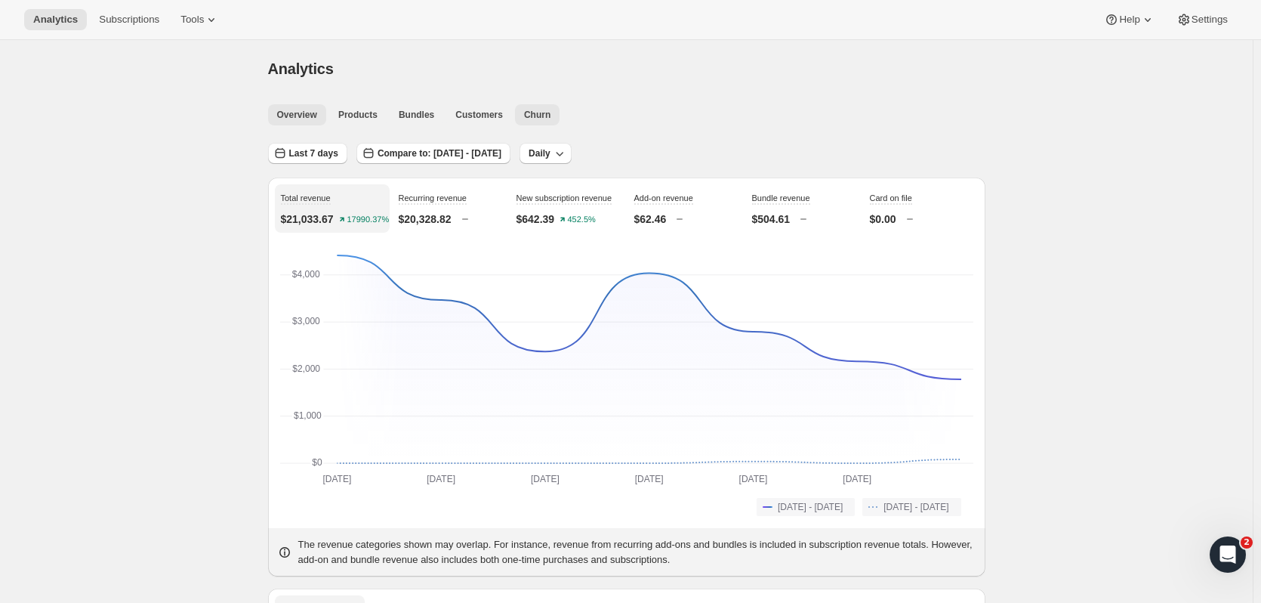
click at [531, 113] on span "Churn" at bounding box center [537, 115] width 26 height 12
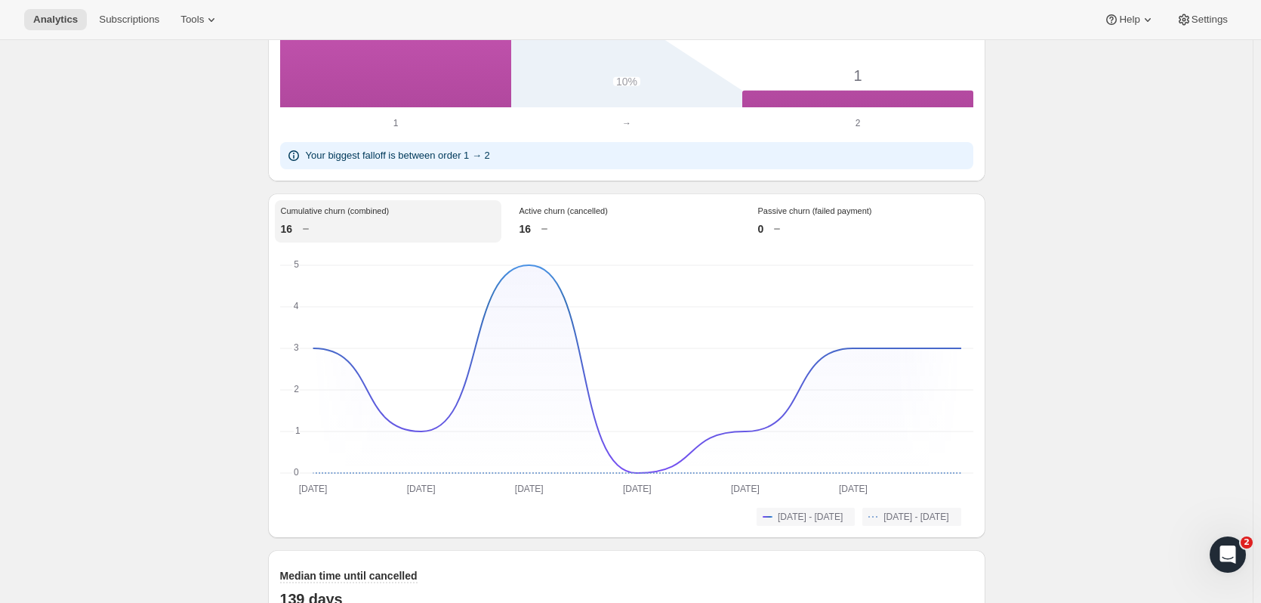
scroll to position [1057, 0]
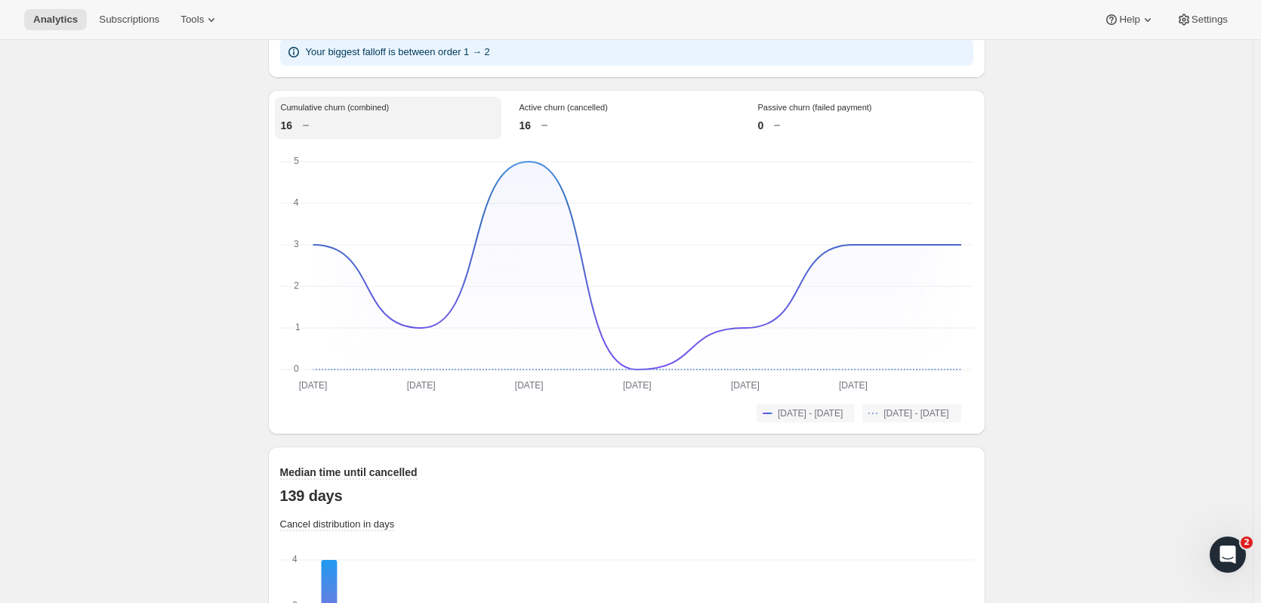
click at [296, 128] on div "Cumulative churn (combined) 16" at bounding box center [388, 118] width 227 height 42
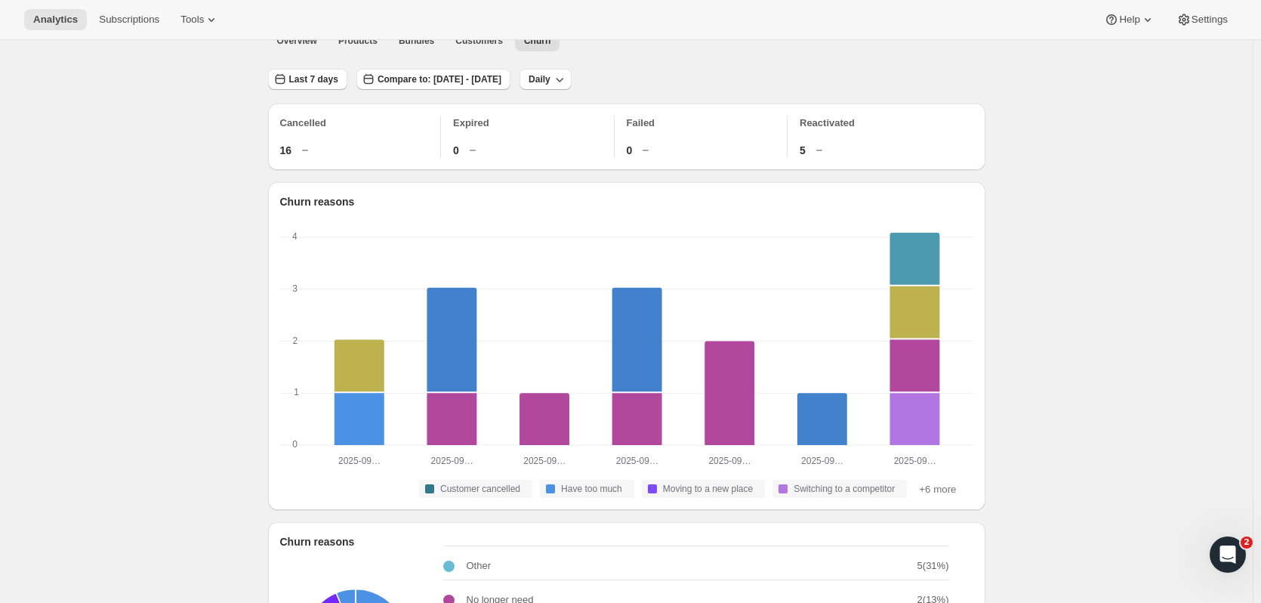
scroll to position [0, 0]
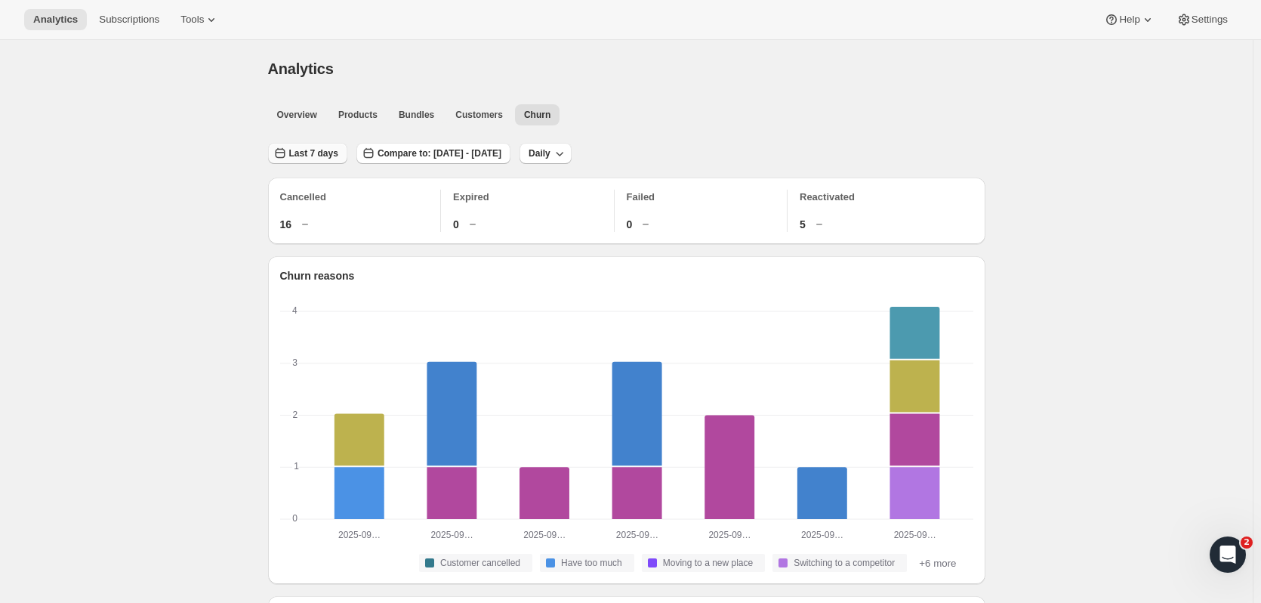
click at [328, 150] on span "Last 7 days" at bounding box center [313, 153] width 49 height 12
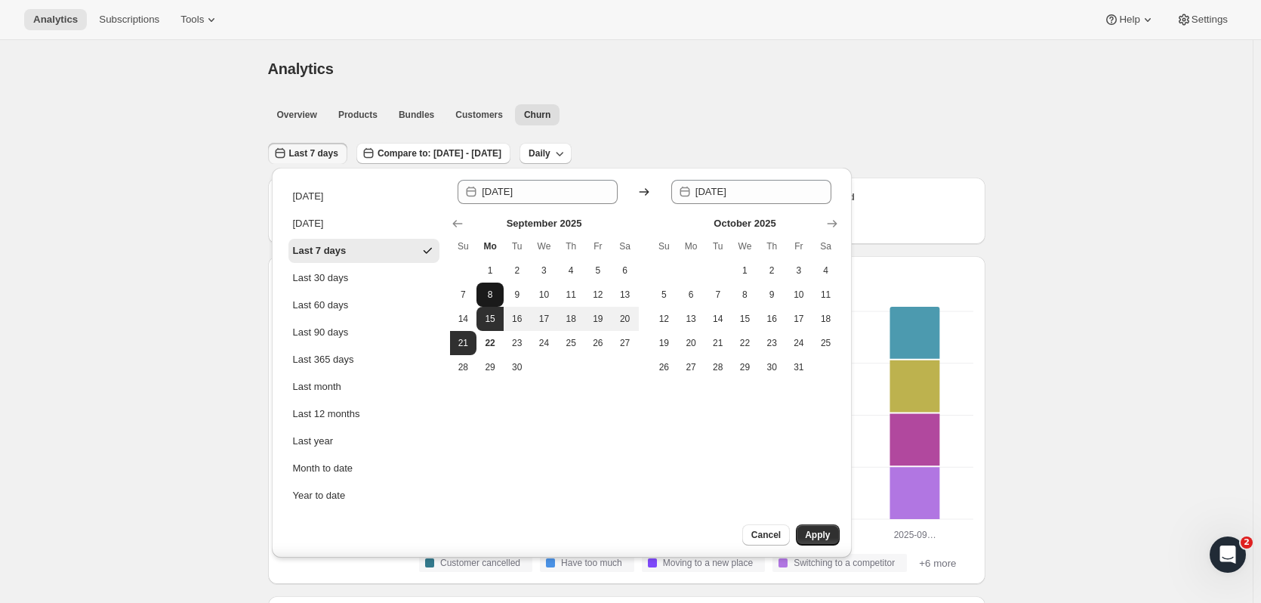
click at [483, 291] on span "8" at bounding box center [490, 294] width 15 height 12
type input "[DATE]"
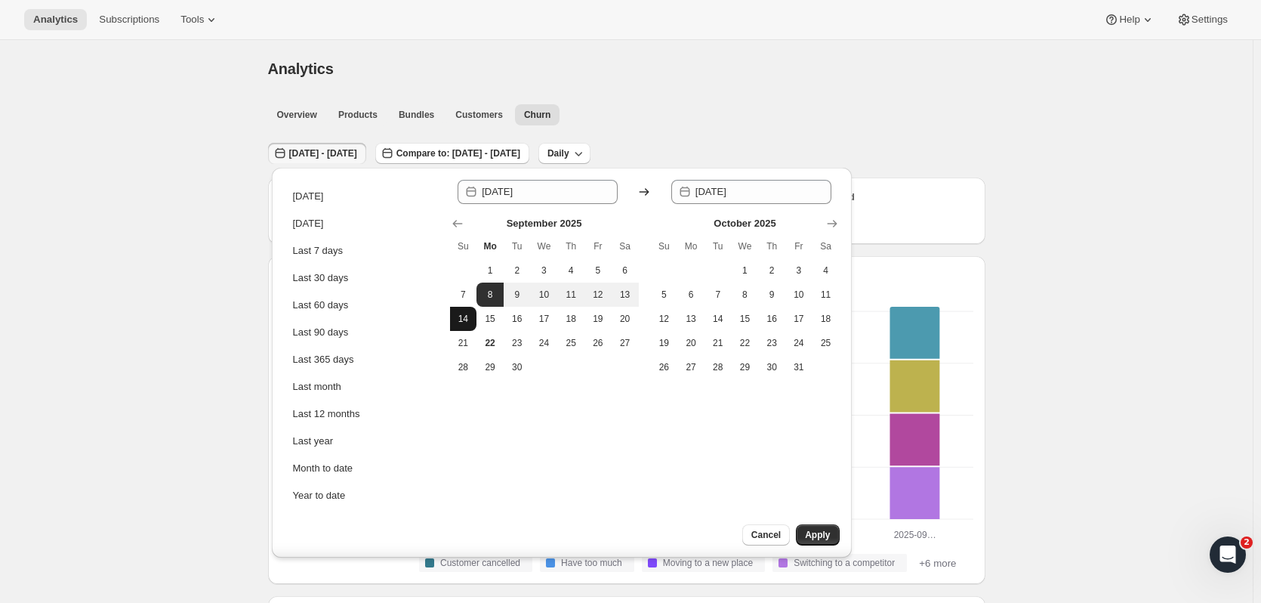
click at [464, 309] on button "14" at bounding box center [463, 319] width 27 height 24
type input "[DATE]"
click at [828, 538] on span "Apply" at bounding box center [817, 535] width 25 height 12
